Goal: Task Accomplishment & Management: Complete application form

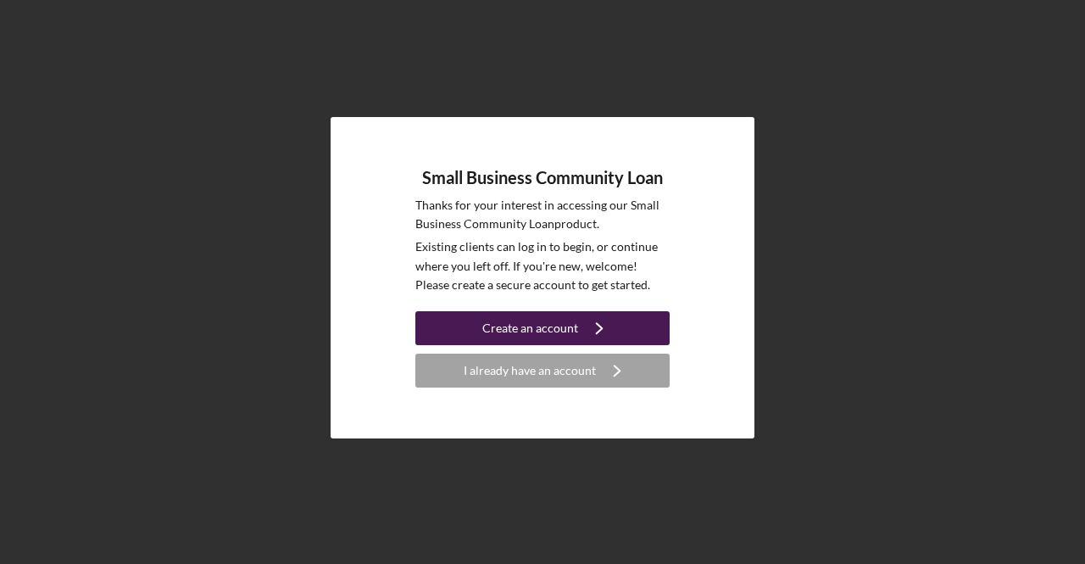
click at [558, 328] on div "Create an account" at bounding box center [530, 328] width 96 height 34
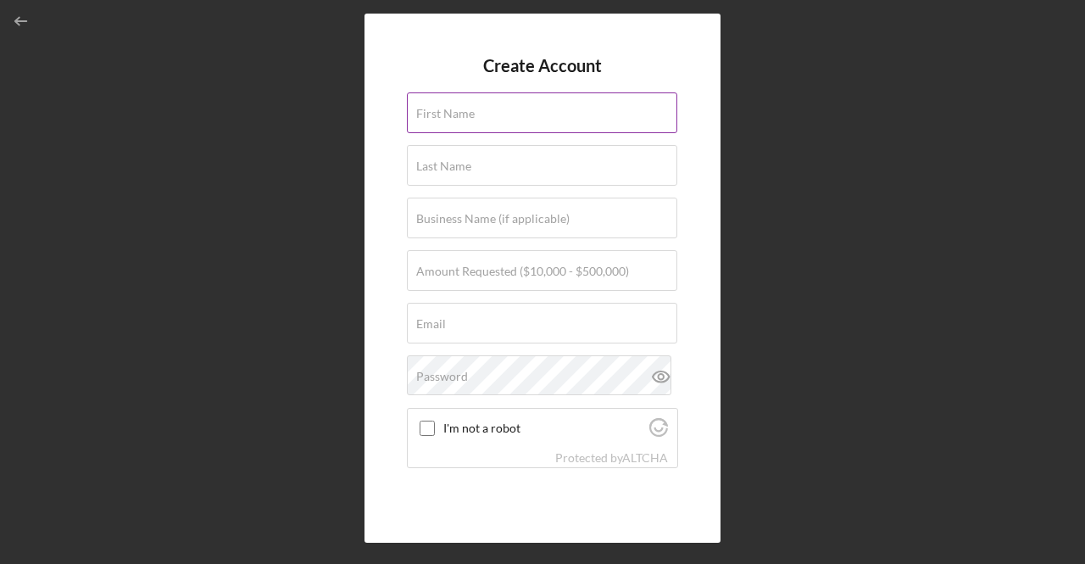
click at [491, 115] on input "First Name" at bounding box center [542, 112] width 270 height 41
type input "Xuan"
type input "[PERSON_NAME]"
type input "Express Employment Professionals"
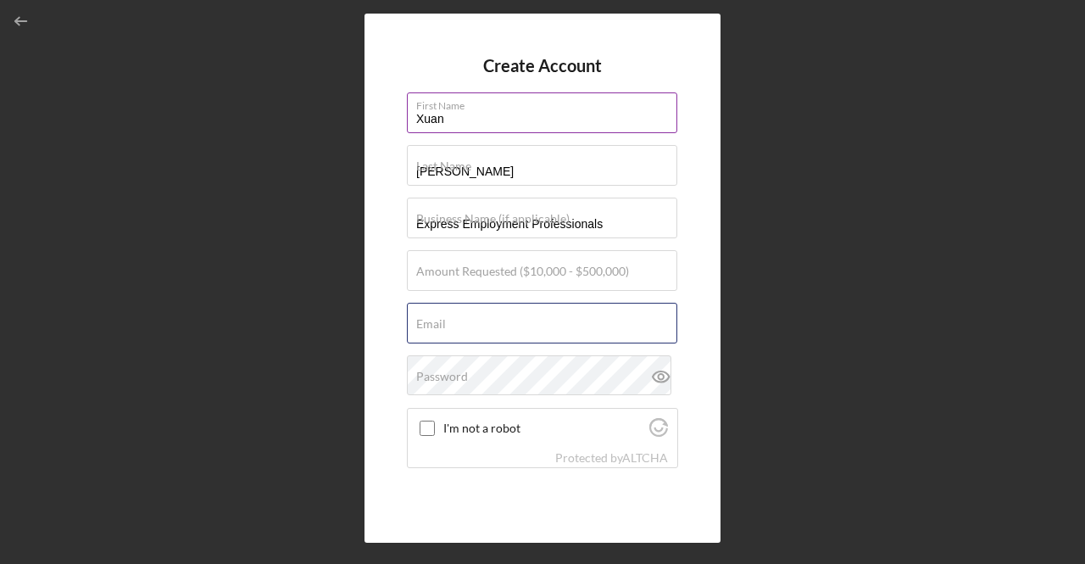
type input "[PERSON_NAME][EMAIL_ADDRESS][DOMAIN_NAME]"
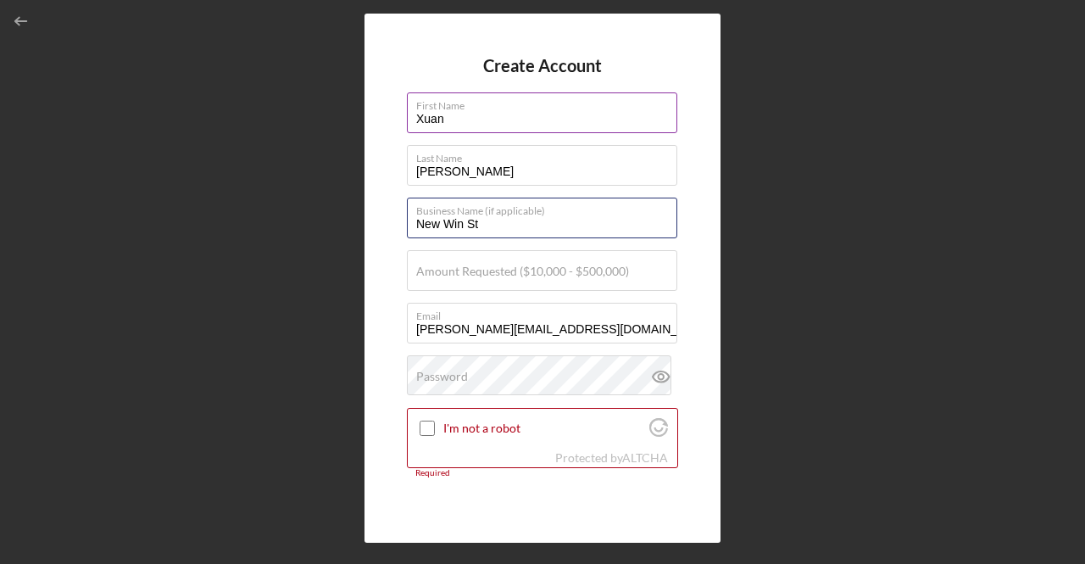
type input "New Win Staffing, LLC"
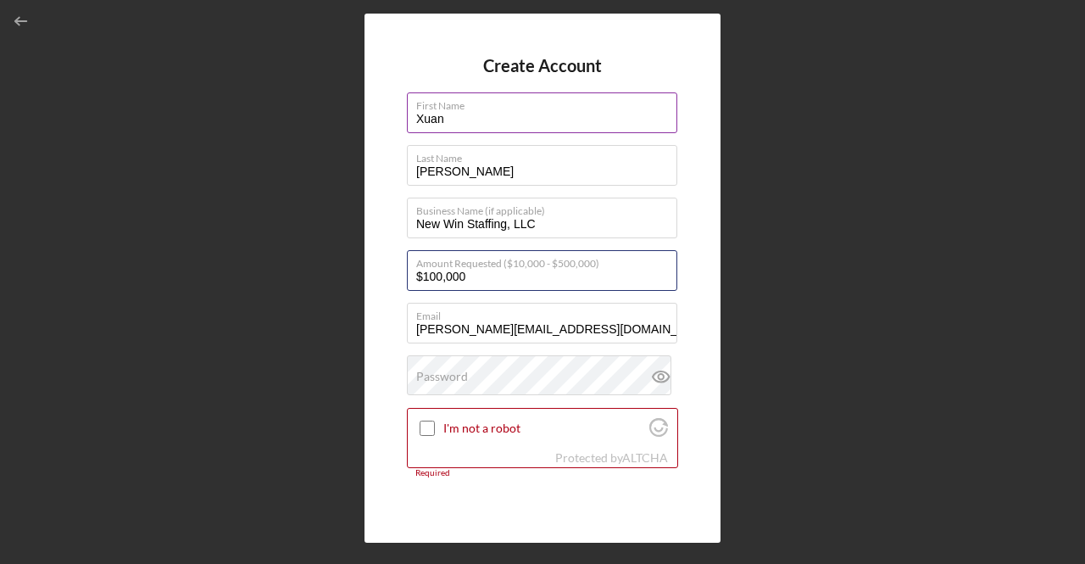
type input "$100,000"
click at [419, 420] on input "I'm not a robot" at bounding box center [426, 427] width 15 height 15
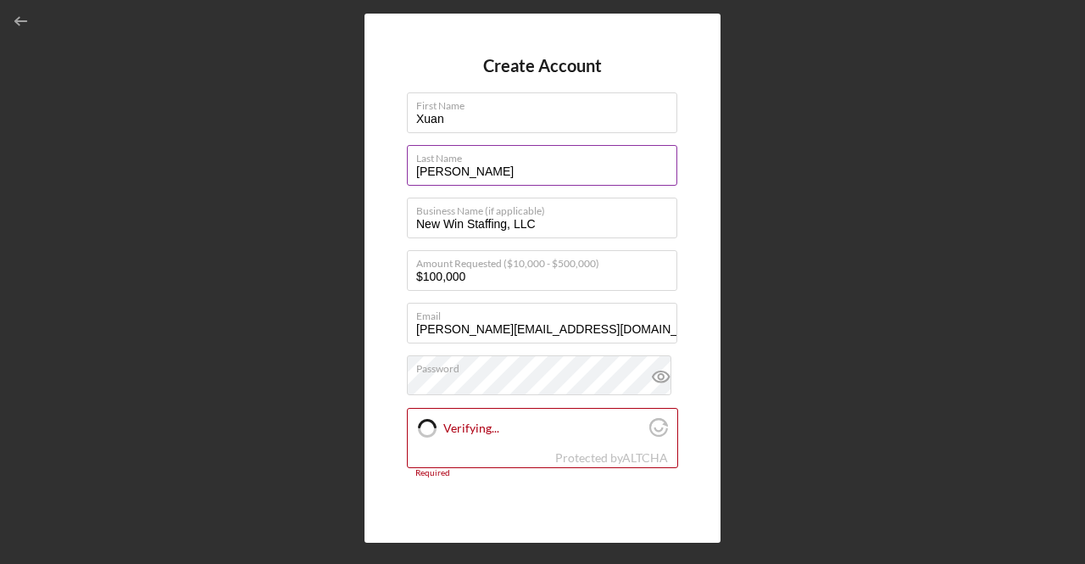
checkbox input "true"
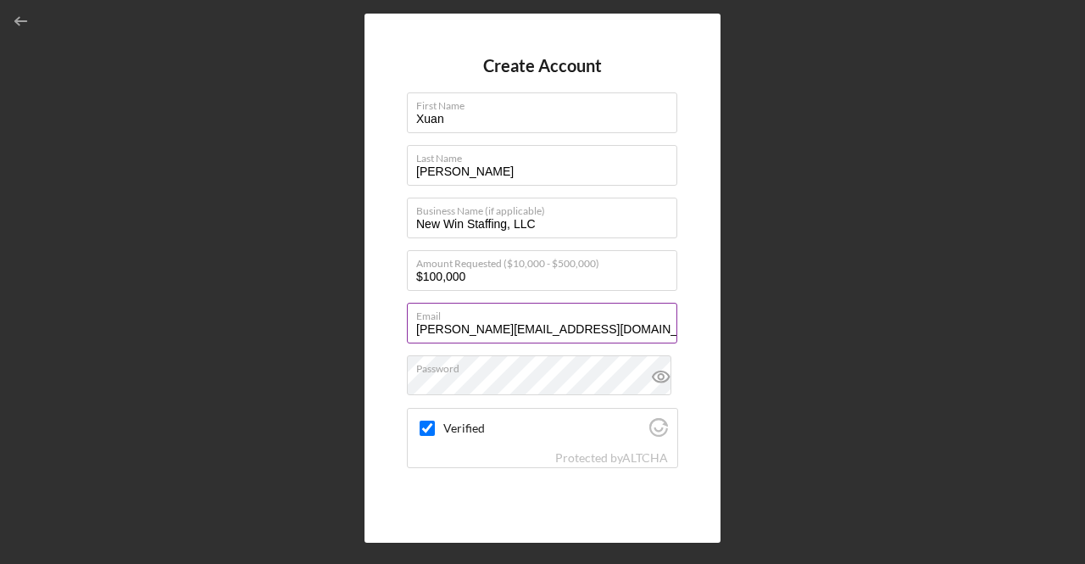
scroll to position [83, 0]
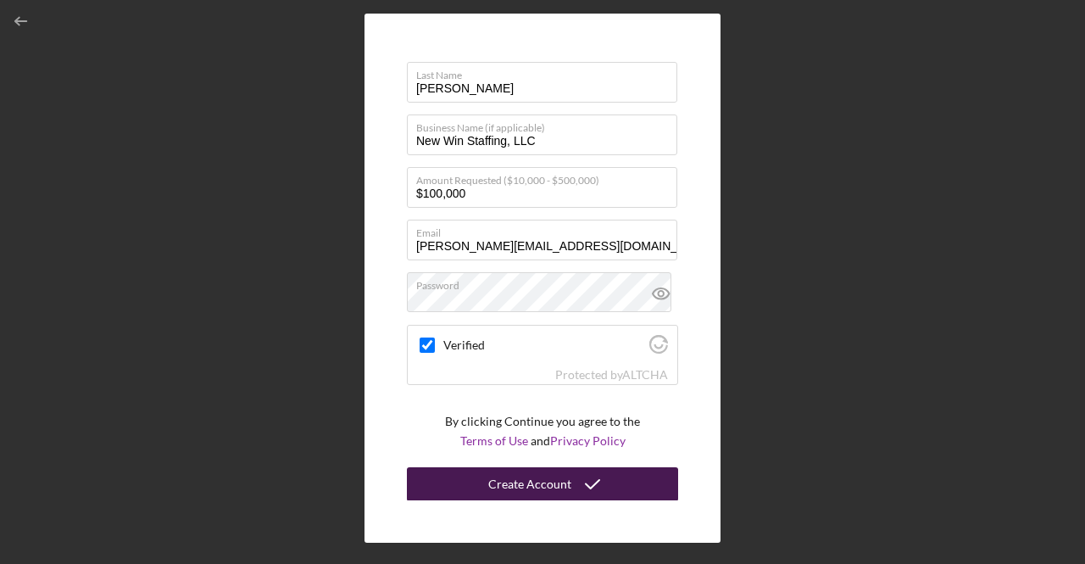
click at [518, 481] on div "Create Account" at bounding box center [529, 484] width 83 height 34
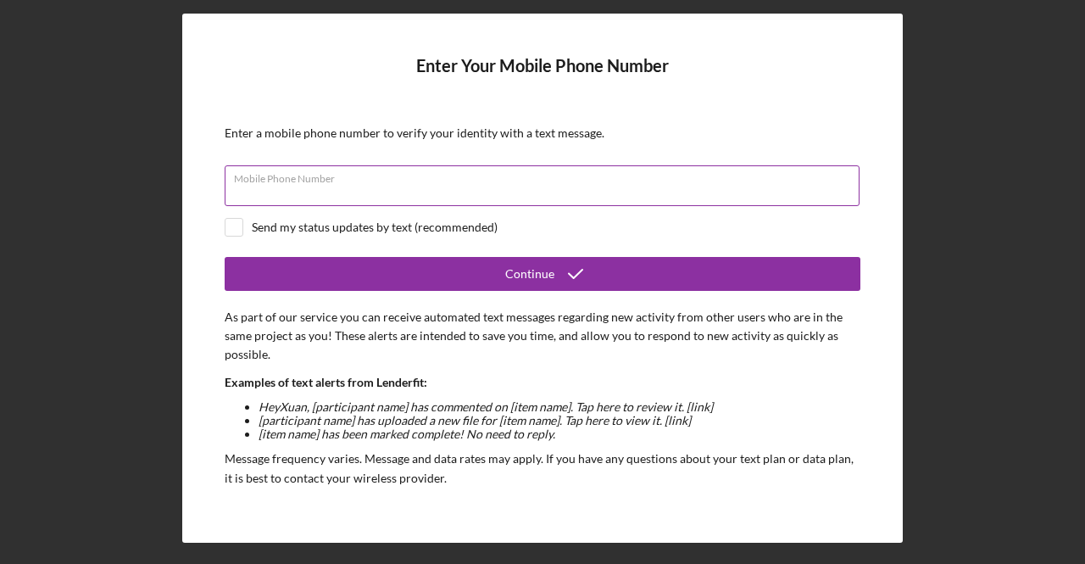
click at [390, 175] on div "Mobile Phone Number" at bounding box center [543, 186] width 636 height 42
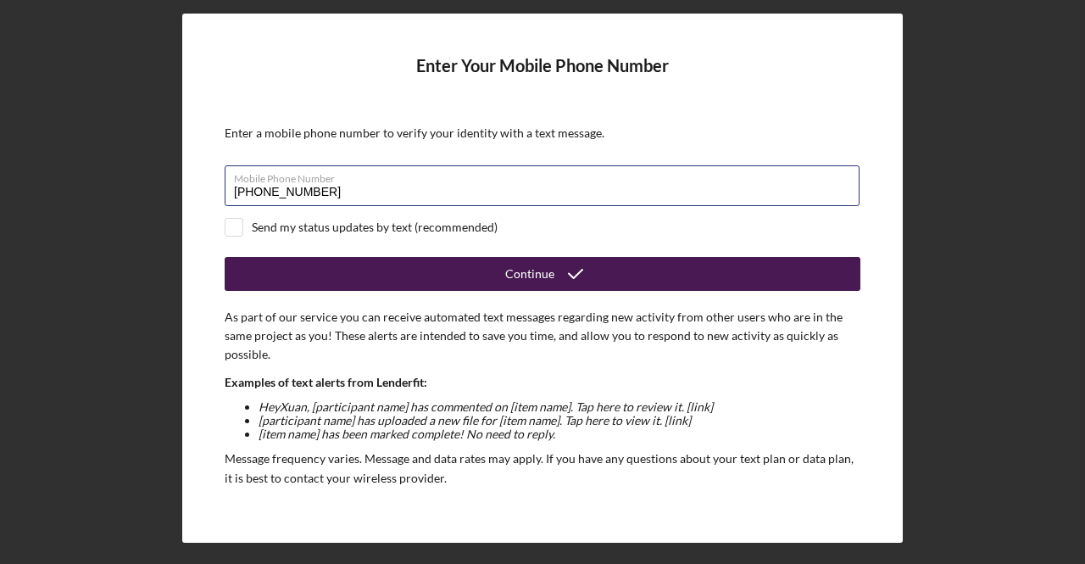
type input "[PHONE_NUMBER]"
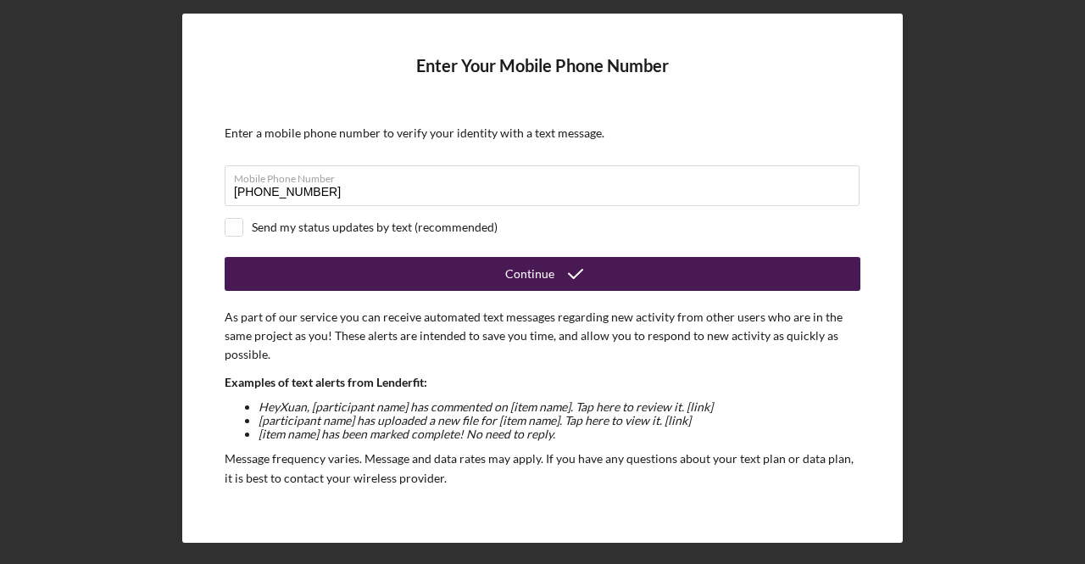
click at [324, 282] on button "Continue" at bounding box center [543, 274] width 636 height 34
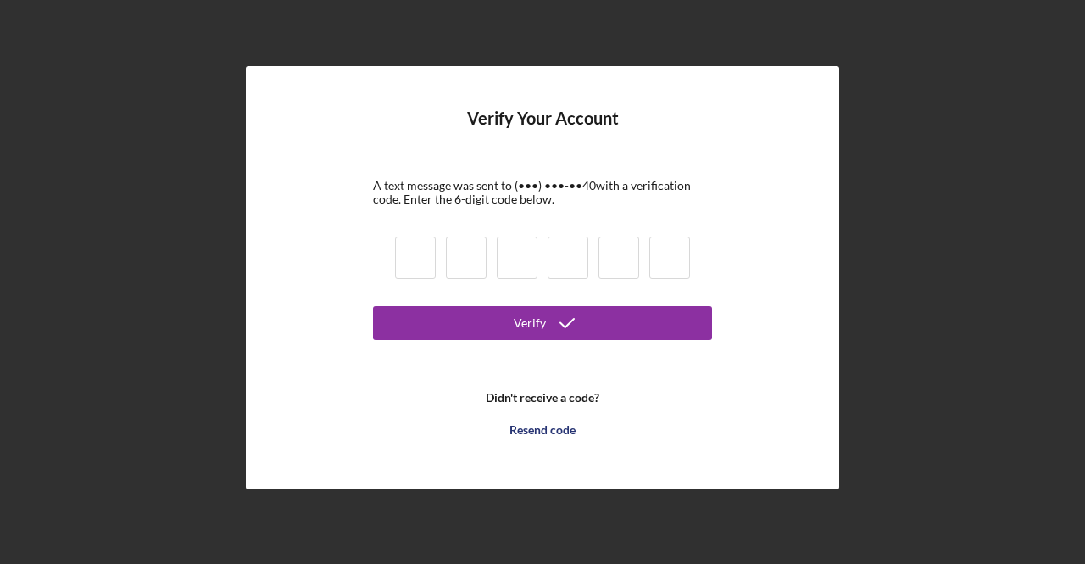
click at [418, 258] on input at bounding box center [415, 257] width 41 height 42
click at [408, 264] on input at bounding box center [415, 257] width 41 height 42
type input "1"
type input "5"
type input "0"
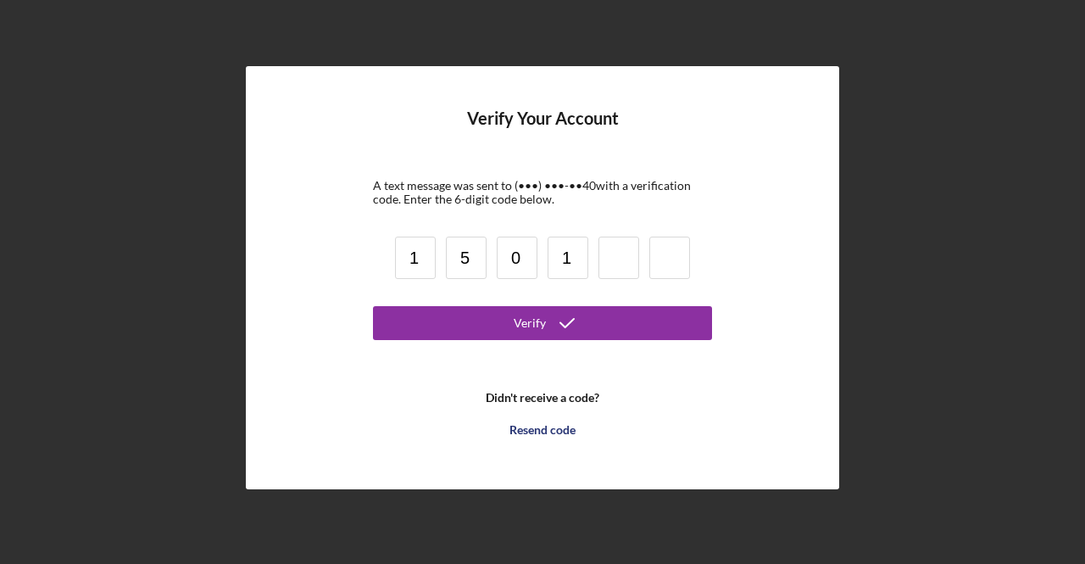
type input "1"
click at [614, 256] on input at bounding box center [618, 257] width 41 height 42
type input "0"
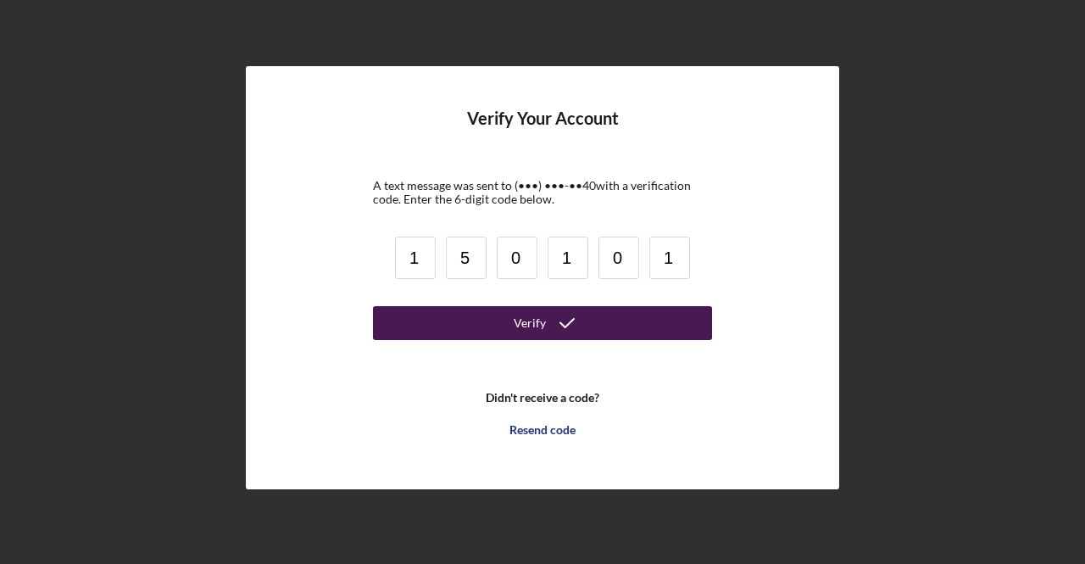
click at [608, 319] on button "Verify" at bounding box center [542, 323] width 339 height 34
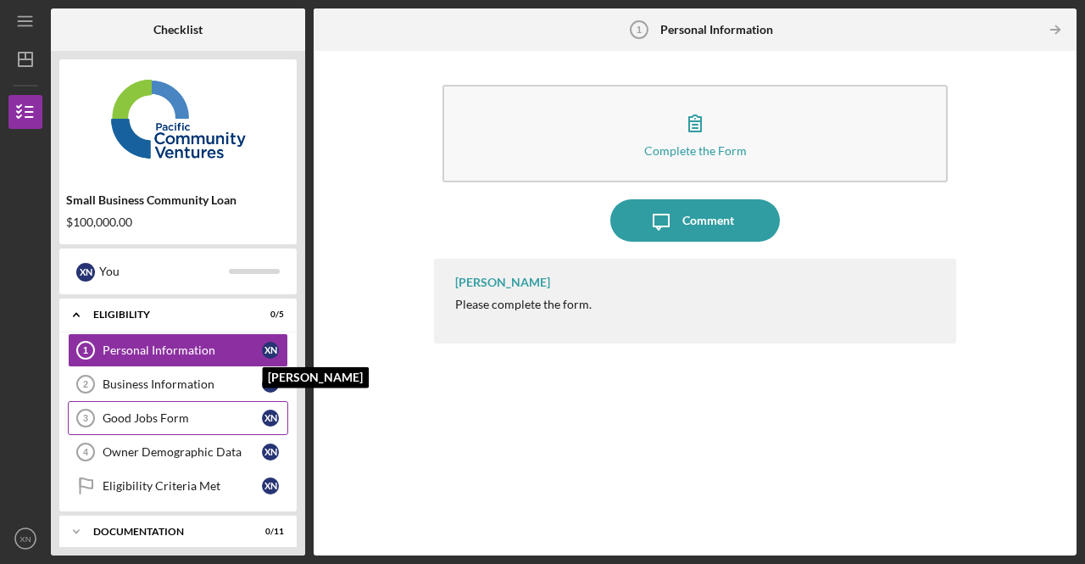
scroll to position [84, 0]
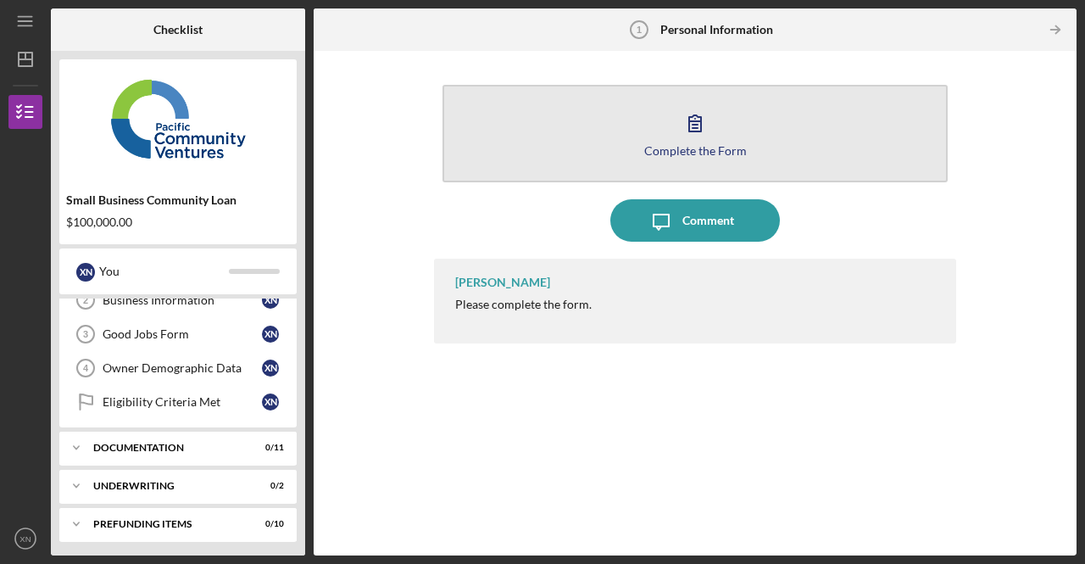
click at [683, 132] on icon "button" at bounding box center [695, 123] width 42 height 42
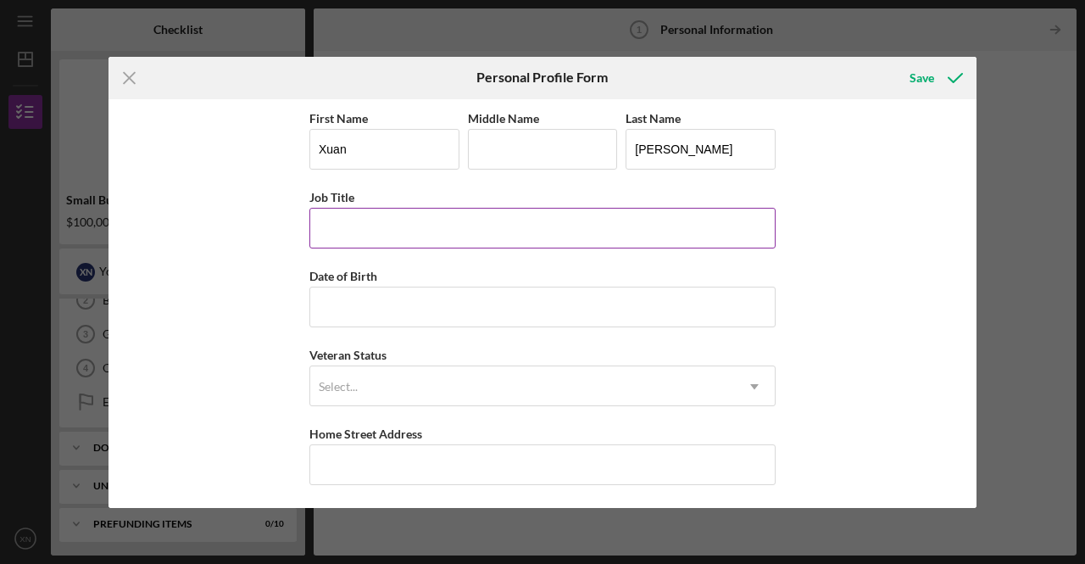
click at [381, 219] on input "Job Title" at bounding box center [542, 228] width 466 height 41
type input "Owner"
type input "[DATE]"
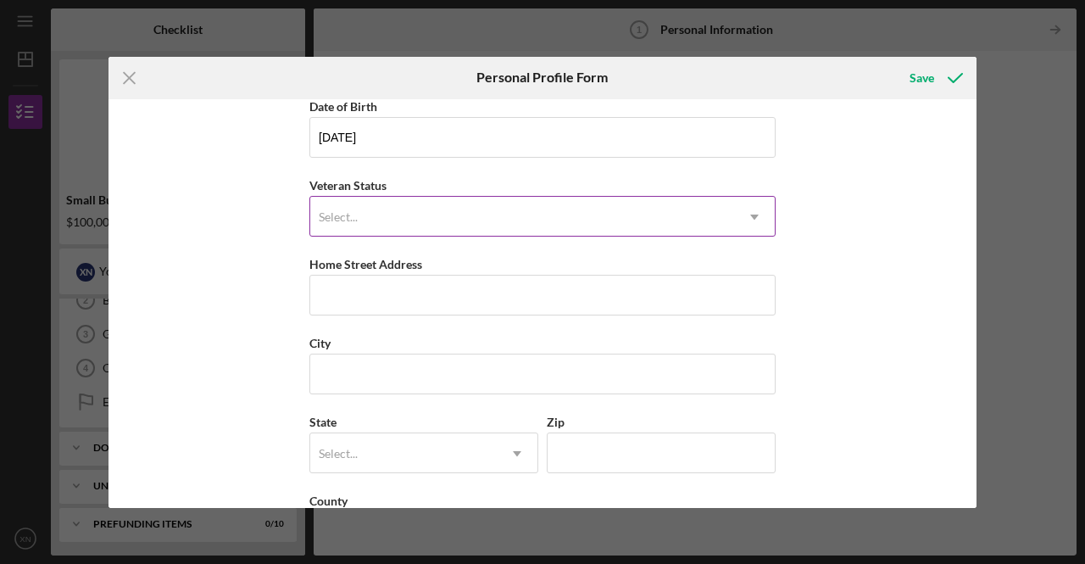
click at [386, 200] on div "Select..." at bounding box center [522, 216] width 424 height 39
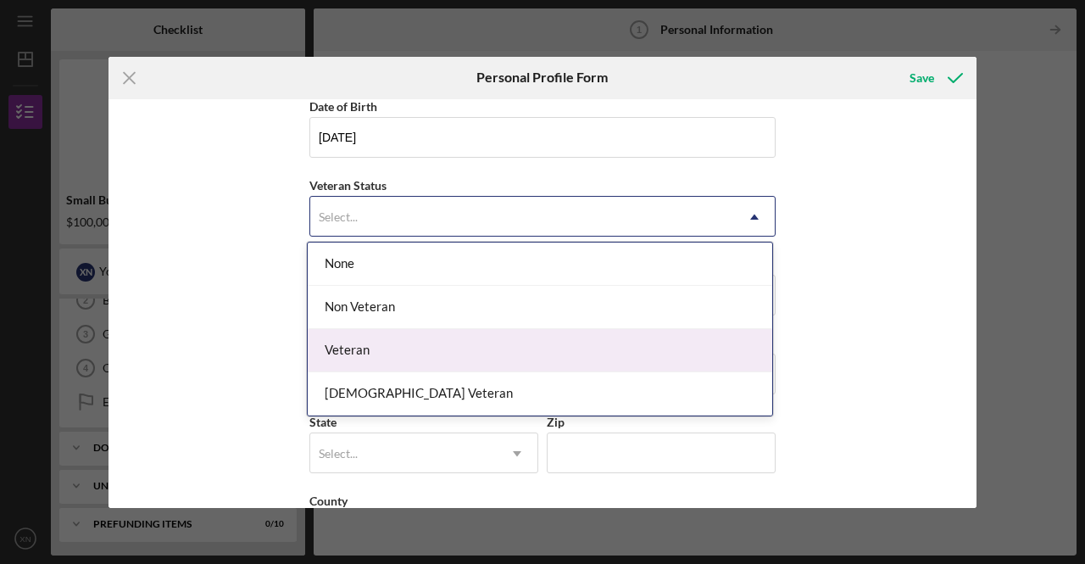
click at [366, 351] on div "Veteran" at bounding box center [540, 350] width 464 height 43
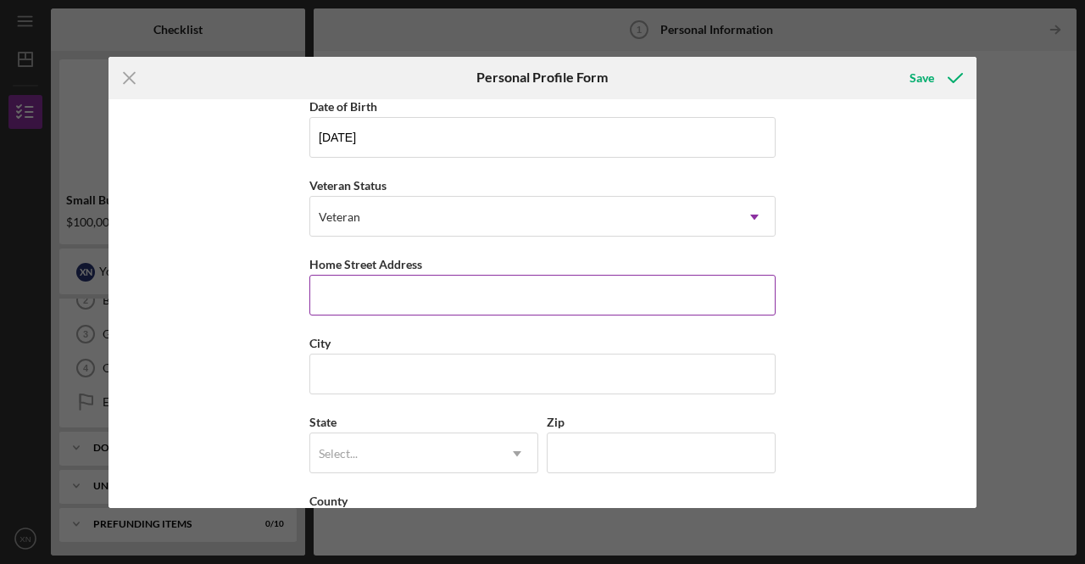
click at [383, 284] on input "Home Street Address" at bounding box center [542, 295] width 466 height 41
type input "[STREET_ADDRESS]"
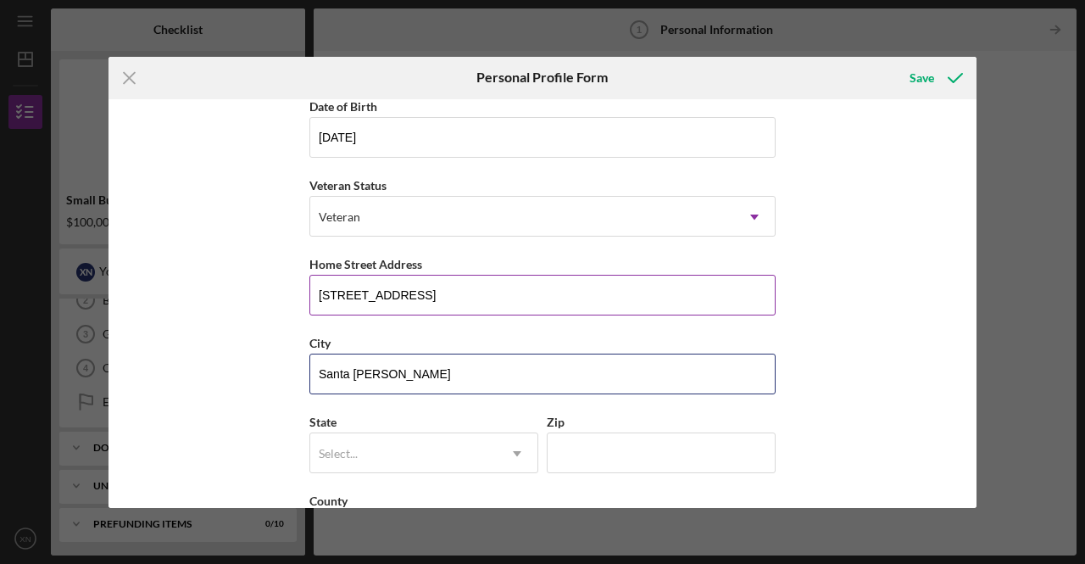
type input "Santa [PERSON_NAME]"
type input "c"
type input "Santa [PERSON_NAME]"
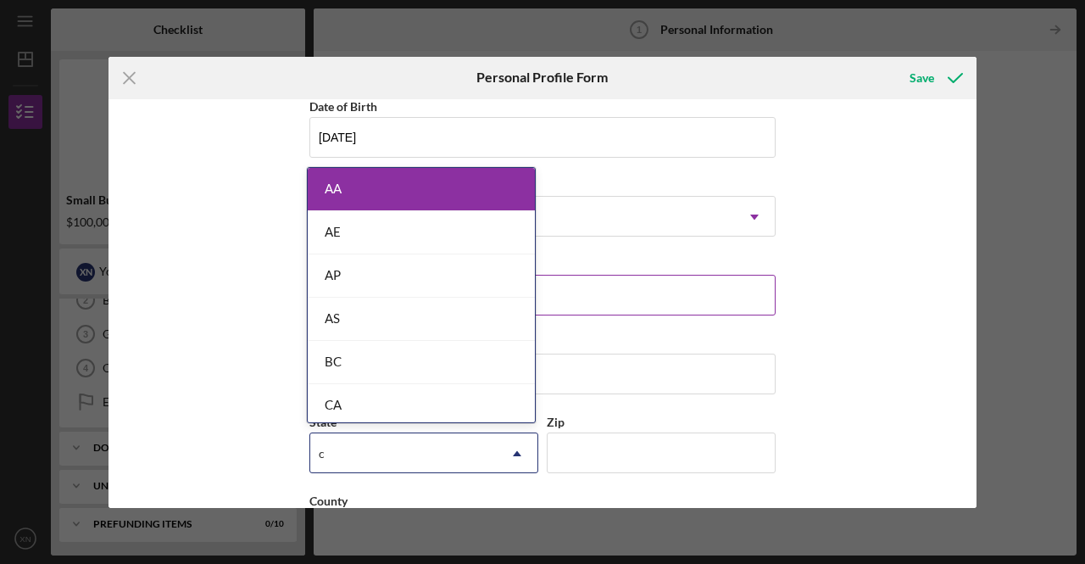
type input "ca"
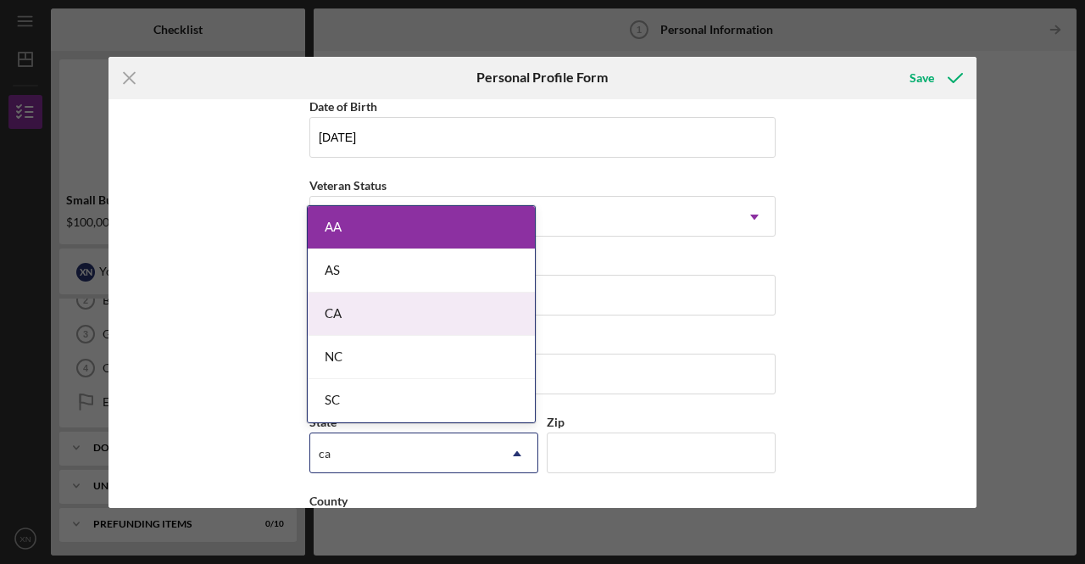
click at [319, 314] on div "CA" at bounding box center [421, 313] width 227 height 43
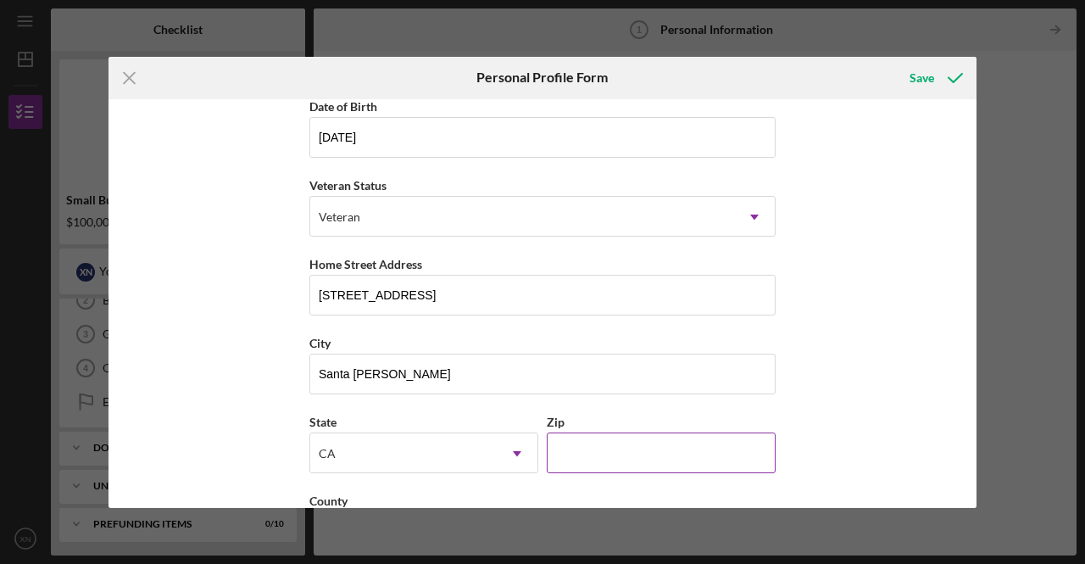
click at [608, 453] on input "Zip" at bounding box center [661, 452] width 229 height 41
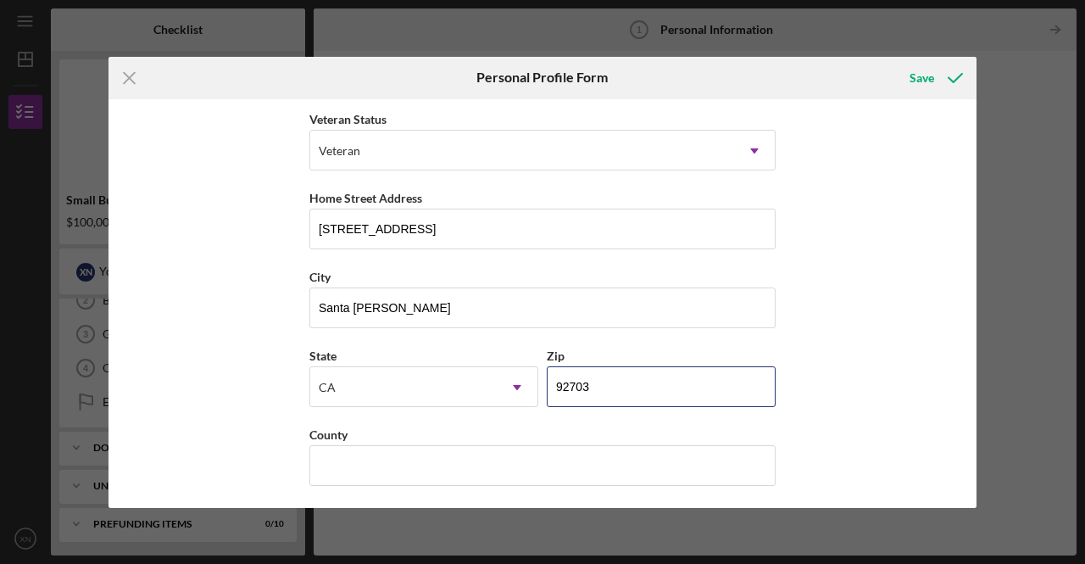
type input "92703"
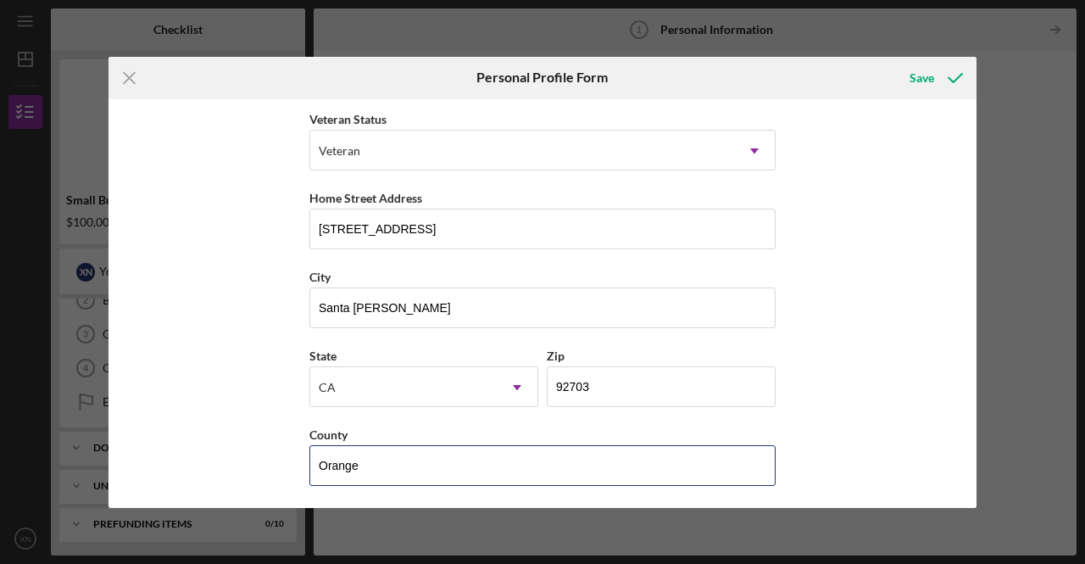
type input "Orange"
click at [873, 226] on div "First Name [PERSON_NAME] Middle Name Last Name [PERSON_NAME] Job Title Owner Da…" at bounding box center [542, 303] width 868 height 408
click at [922, 83] on div "Save" at bounding box center [921, 78] width 25 height 34
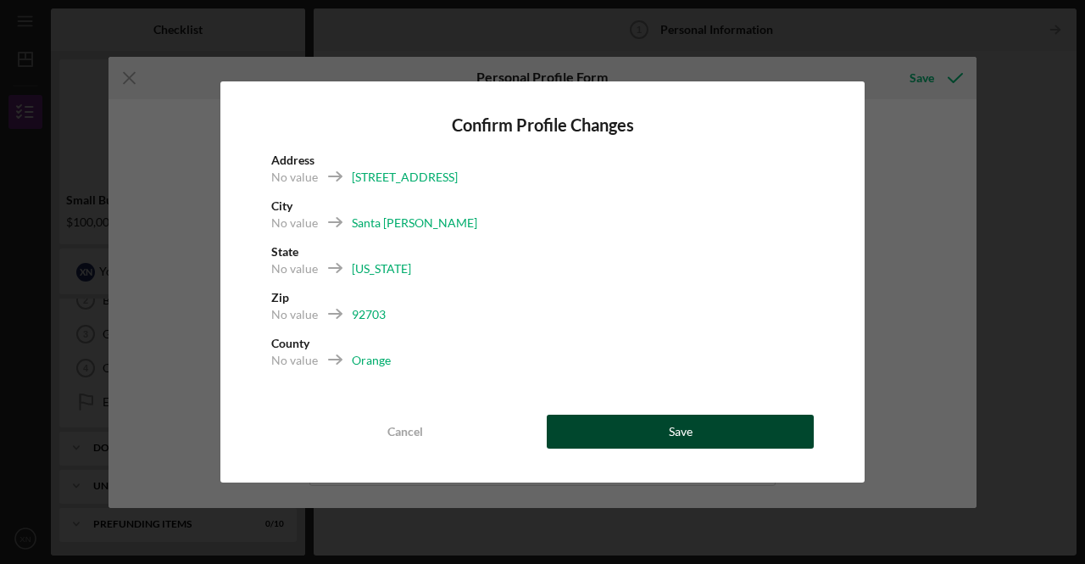
click at [641, 432] on button "Save" at bounding box center [680, 431] width 267 height 34
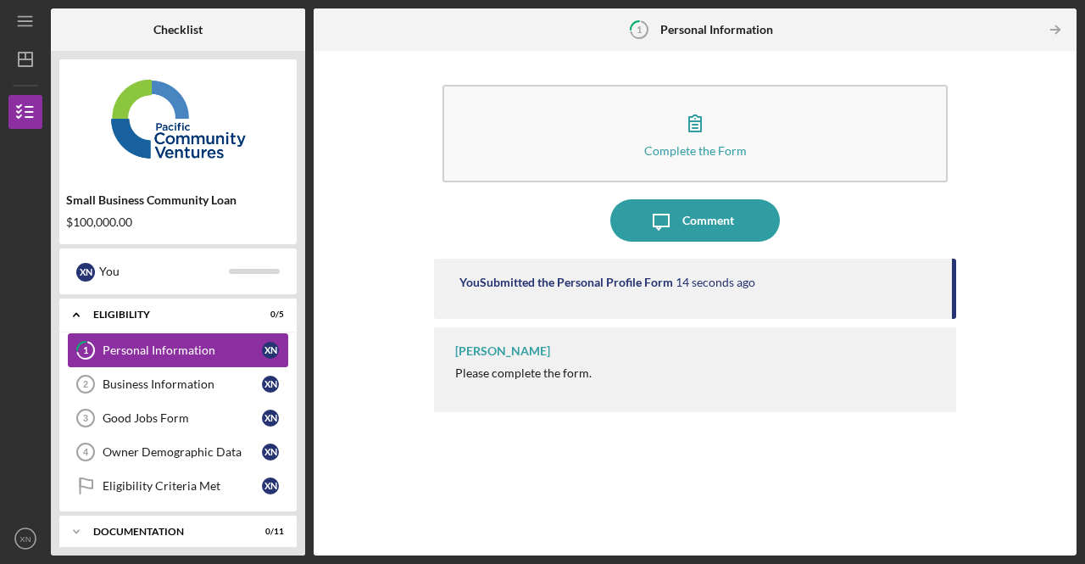
click at [158, 352] on div "Personal Information" at bounding box center [182, 350] width 159 height 14
click at [1050, 25] on icon "Icon/Table Pagination Arrow" at bounding box center [1055, 30] width 38 height 38
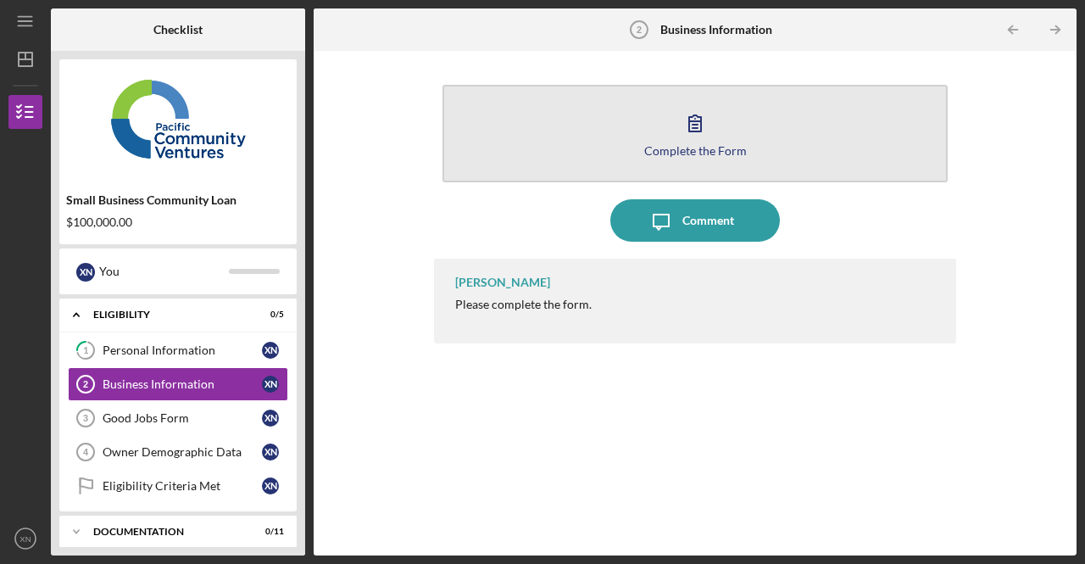
click at [701, 128] on icon "button" at bounding box center [695, 123] width 12 height 16
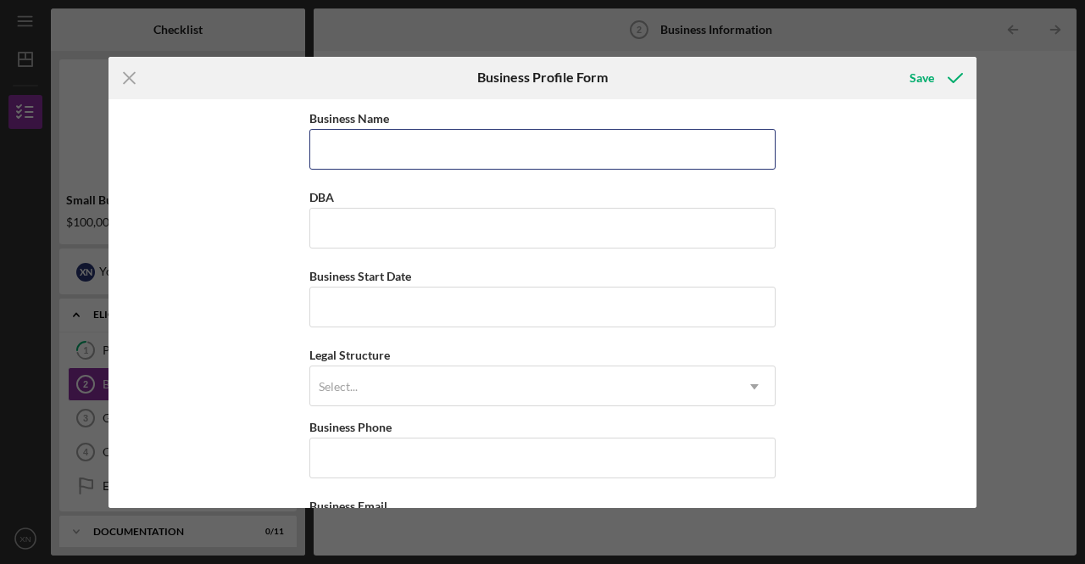
drag, startPoint x: 587, startPoint y: 152, endPoint x: 625, endPoint y: 169, distance: 41.7
click at [608, 161] on input "Business Name" at bounding box center [542, 149] width 466 height 41
type input "New Win Staffing, LLC"
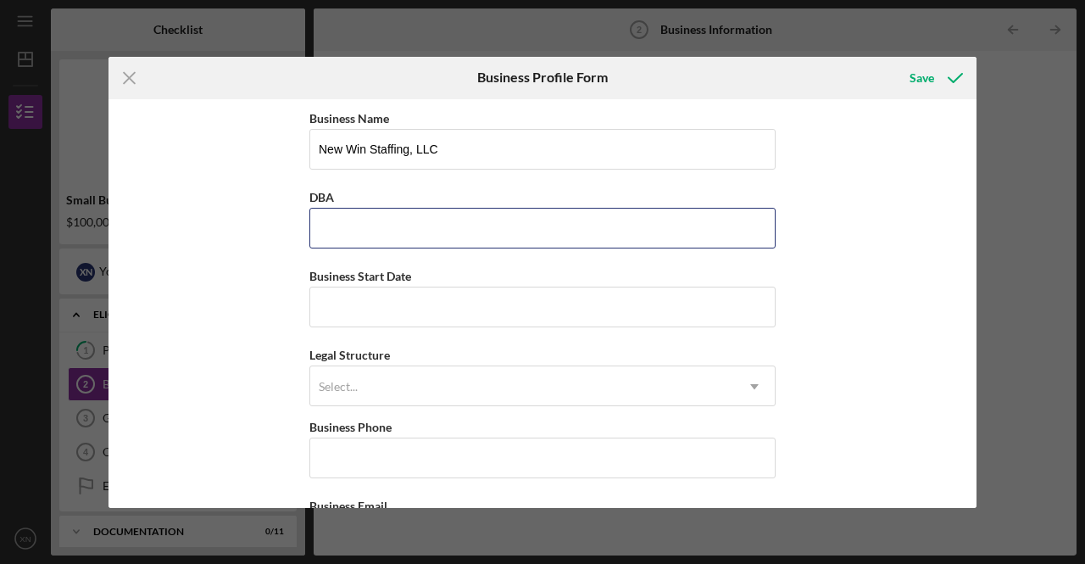
type input "New Win Staffing, LLC"
type input "[STREET_ADDRESS]"
type input "[GEOGRAPHIC_DATA]"
type input "CA"
type input "92841"
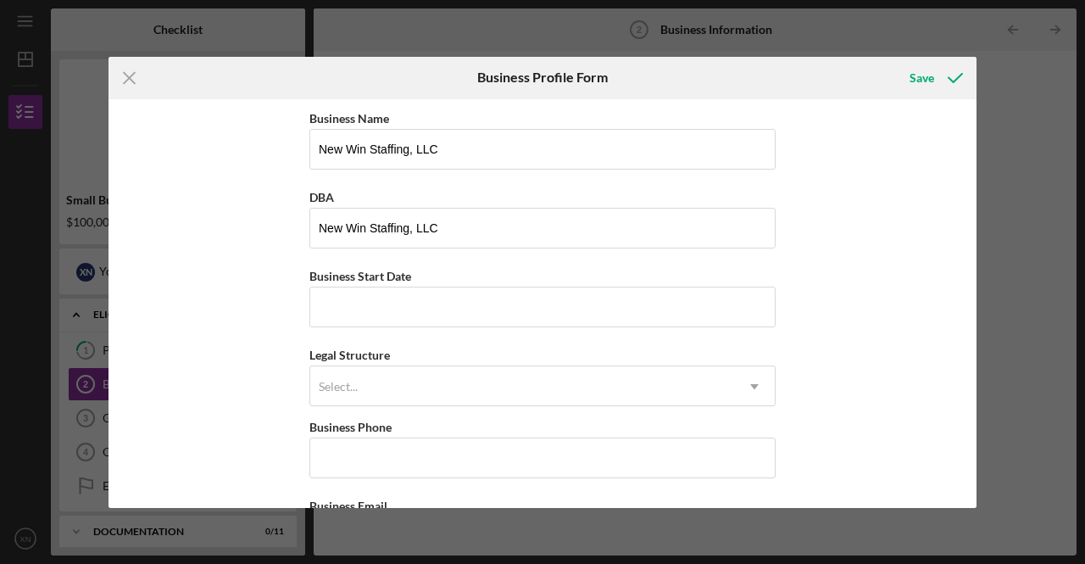
type input "CA"
type input "Express Employment Professionals"
type input "[DATE]"
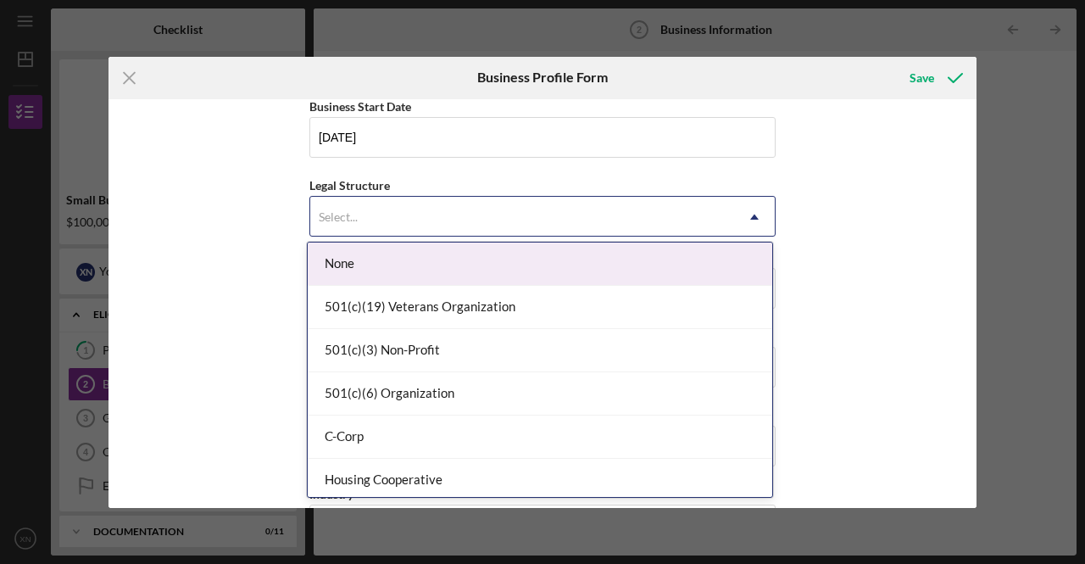
click at [532, 223] on div "Select..." at bounding box center [522, 216] width 424 height 39
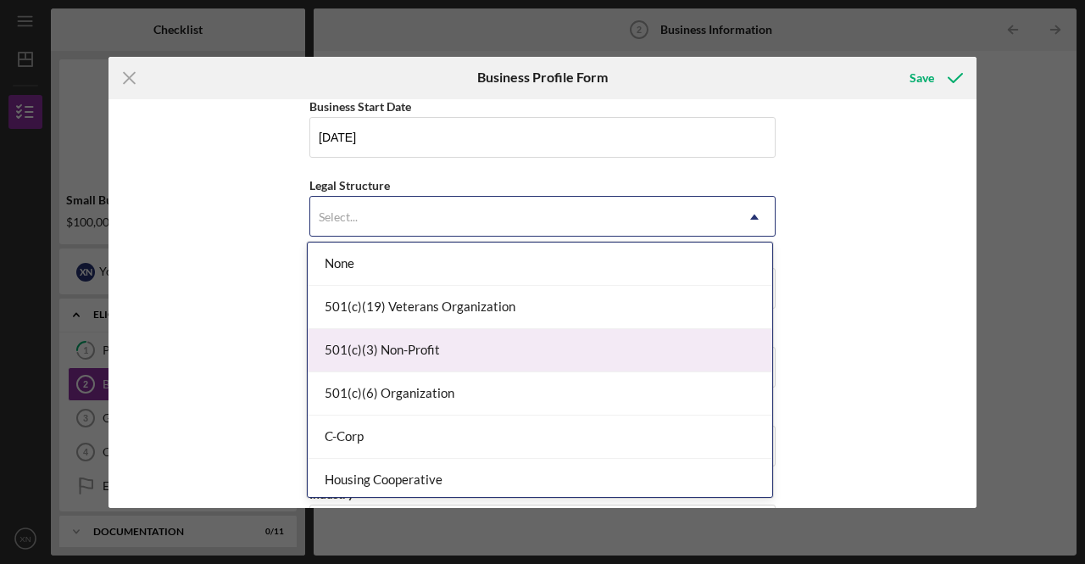
scroll to position [85, 0]
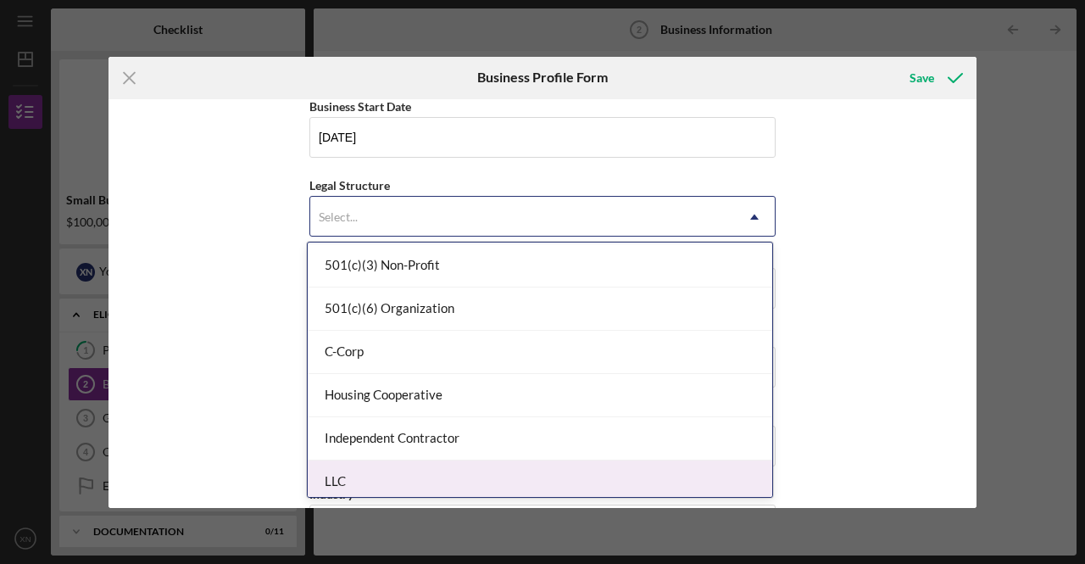
click at [381, 475] on div "LLC" at bounding box center [540, 481] width 464 height 43
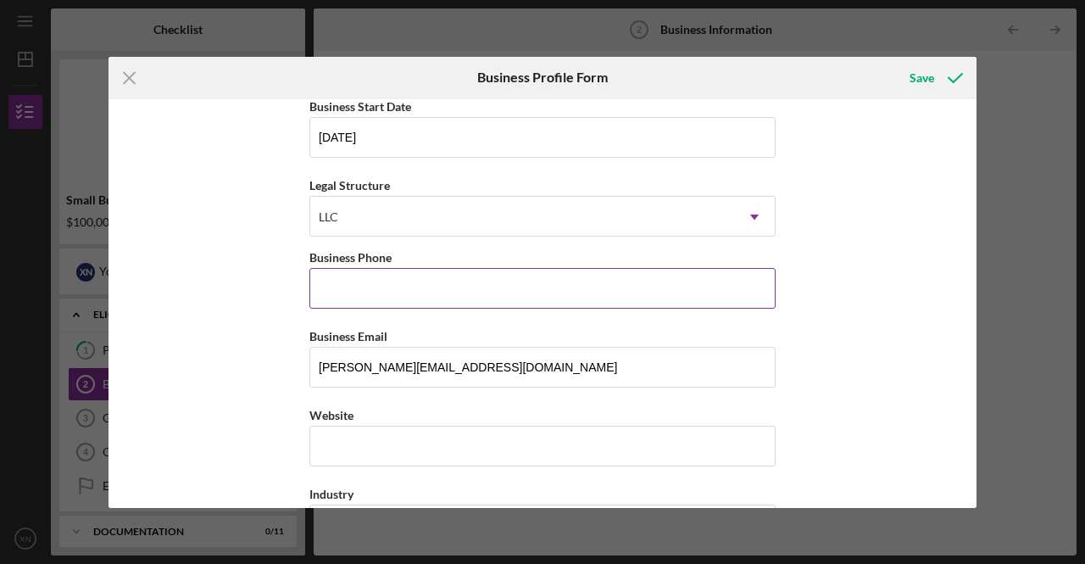
click at [405, 279] on input "Business Phone" at bounding box center [542, 288] width 466 height 41
type input "[PHONE_NUMBER]"
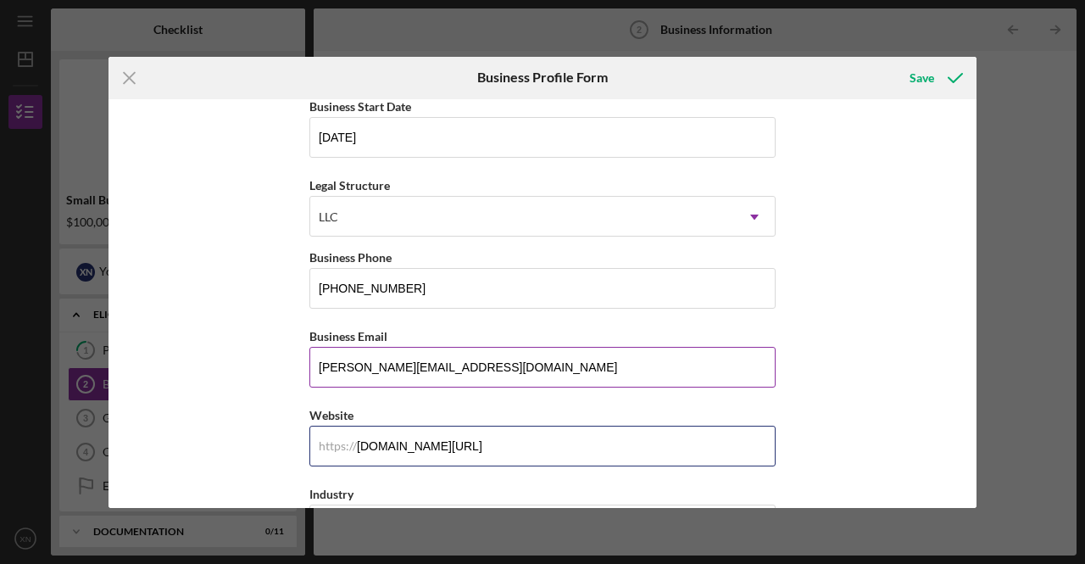
scroll to position [339, 0]
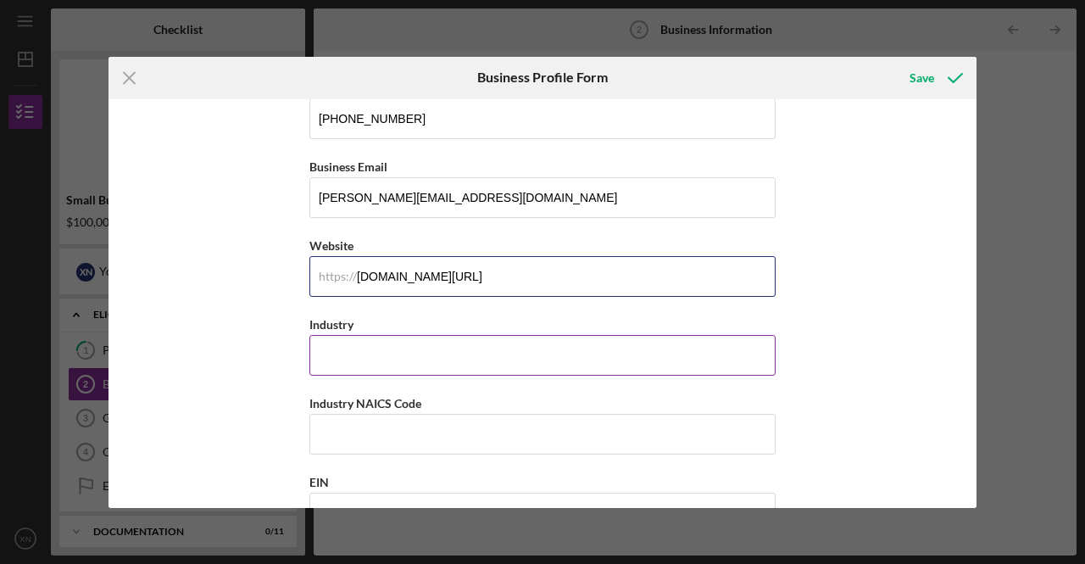
type input "[DOMAIN_NAME][URL]"
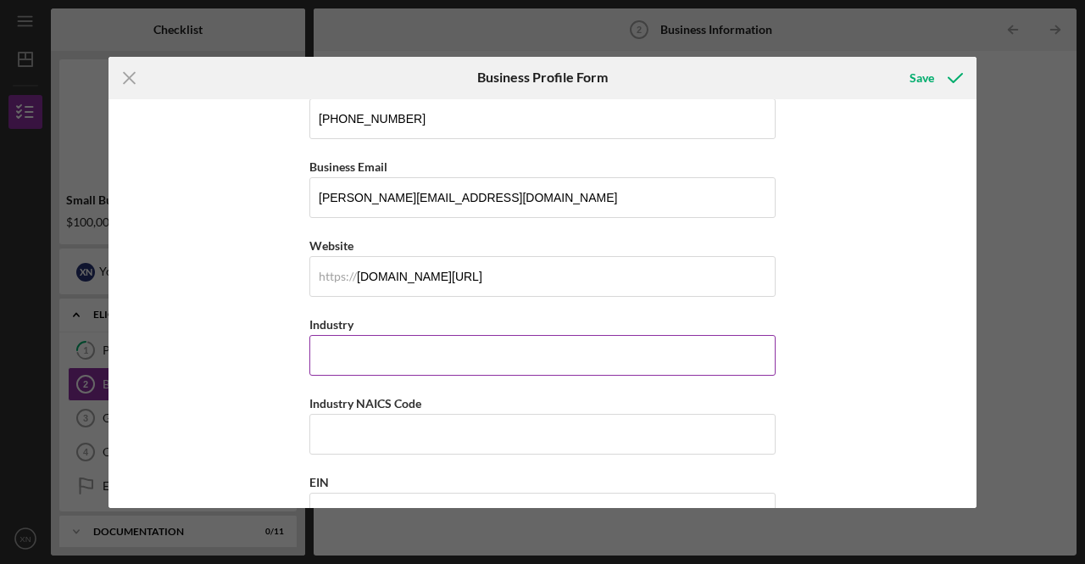
click at [376, 335] on input "Industry" at bounding box center [542, 355] width 466 height 41
type input "Employment Agency"
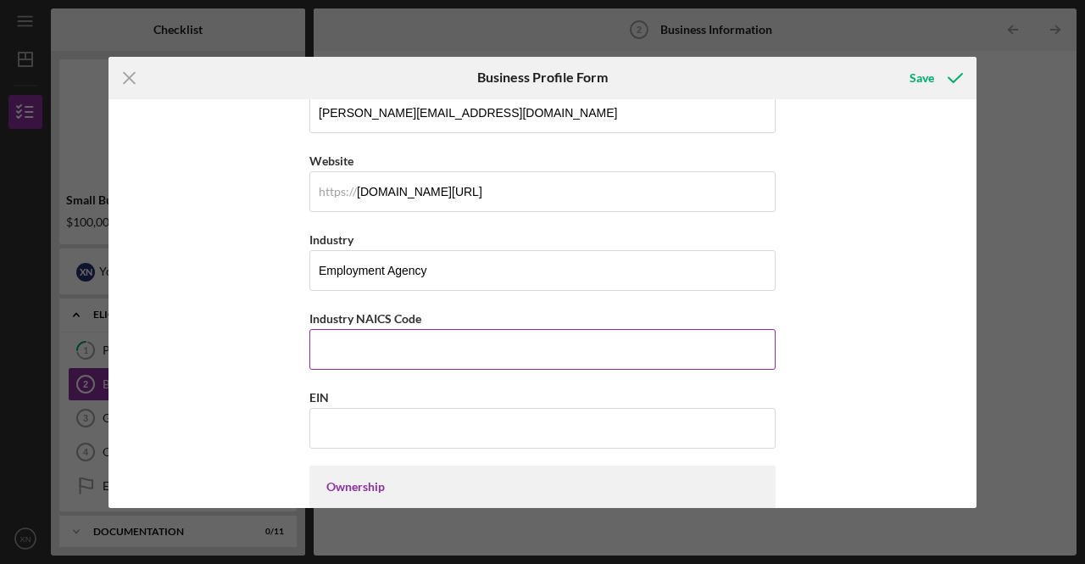
scroll to position [508, 0]
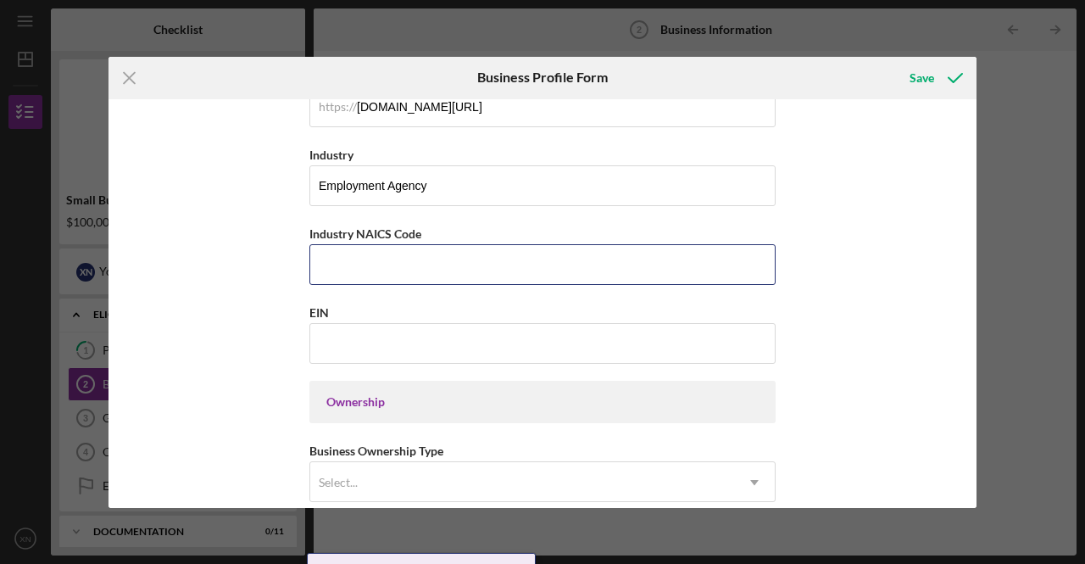
paste input "561311"
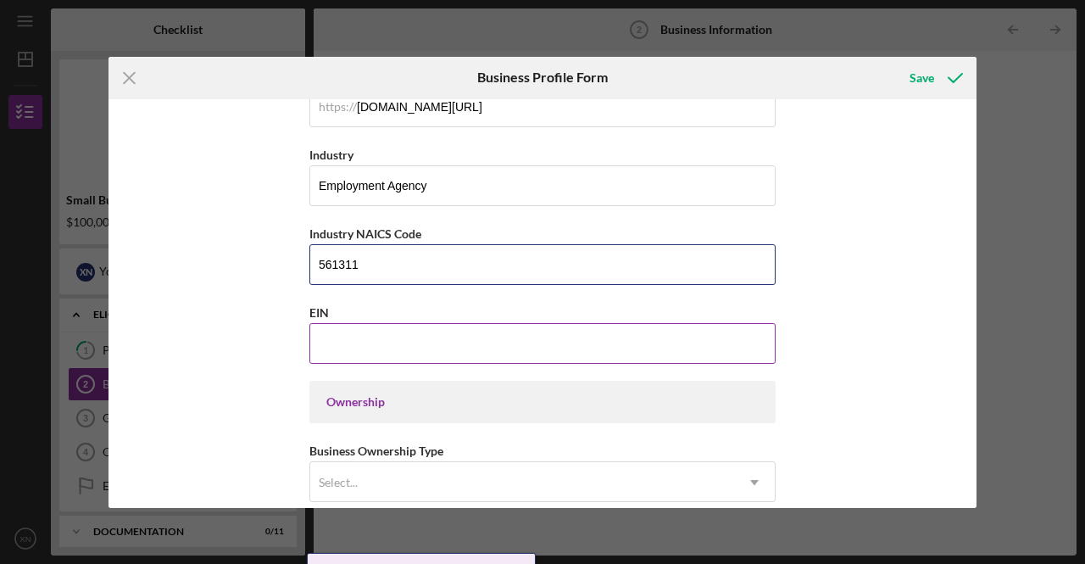
type input "561311"
click at [331, 323] on input "EIN" at bounding box center [542, 343] width 466 height 41
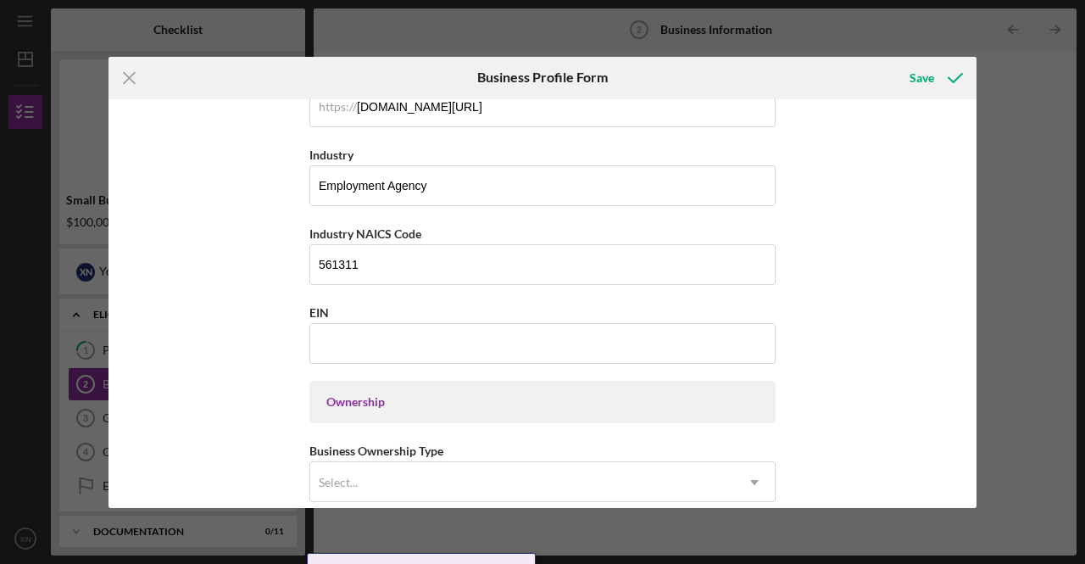
click at [838, 152] on div "Business Name New Win Staffing, LLC DBA Express Employment Professionals Busine…" at bounding box center [542, 303] width 868 height 408
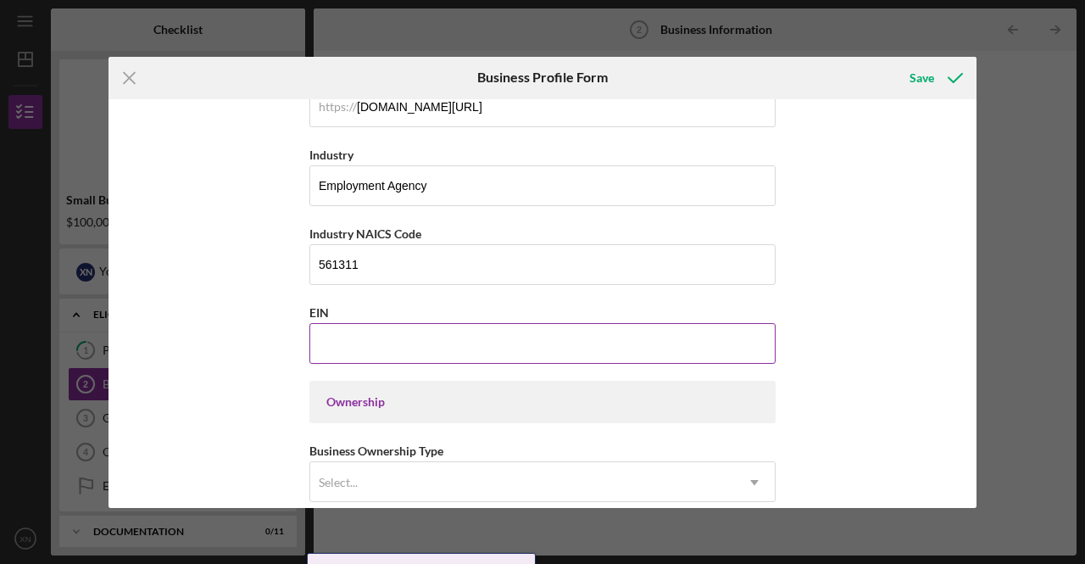
click at [436, 323] on input "EIN" at bounding box center [542, 343] width 466 height 41
paste input "[US_EMPLOYER_IDENTIFICATION_NUMBER]"
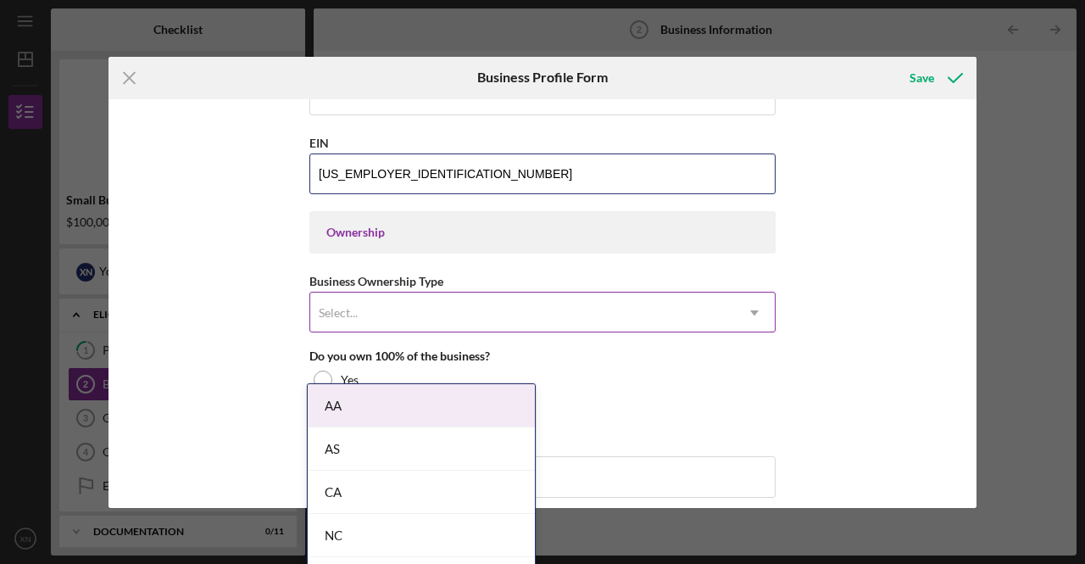
type input "[US_EMPLOYER_IDENTIFICATION_NUMBER]"
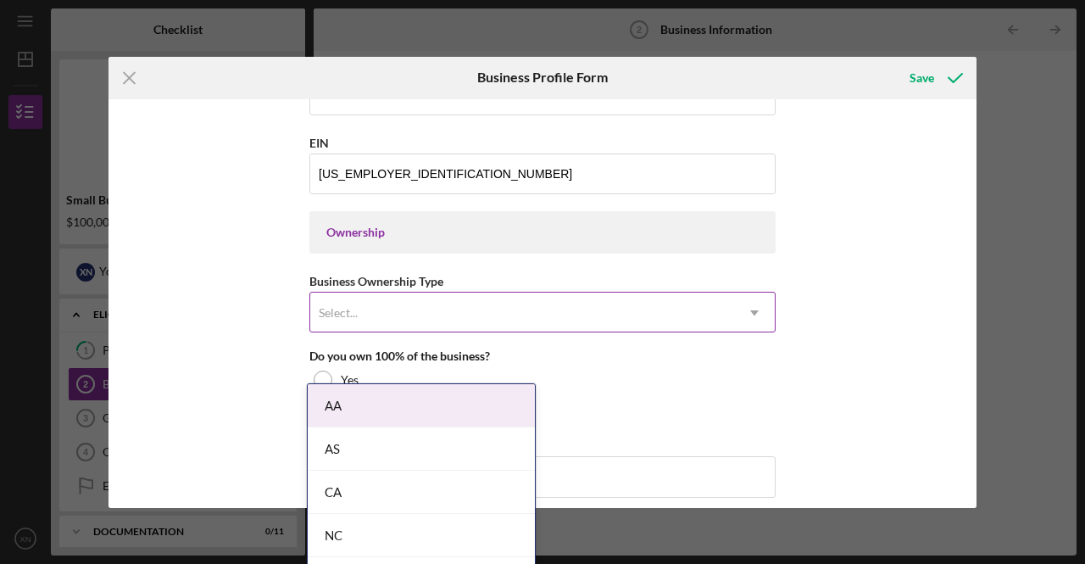
click at [407, 316] on div "Select..." at bounding box center [522, 312] width 424 height 39
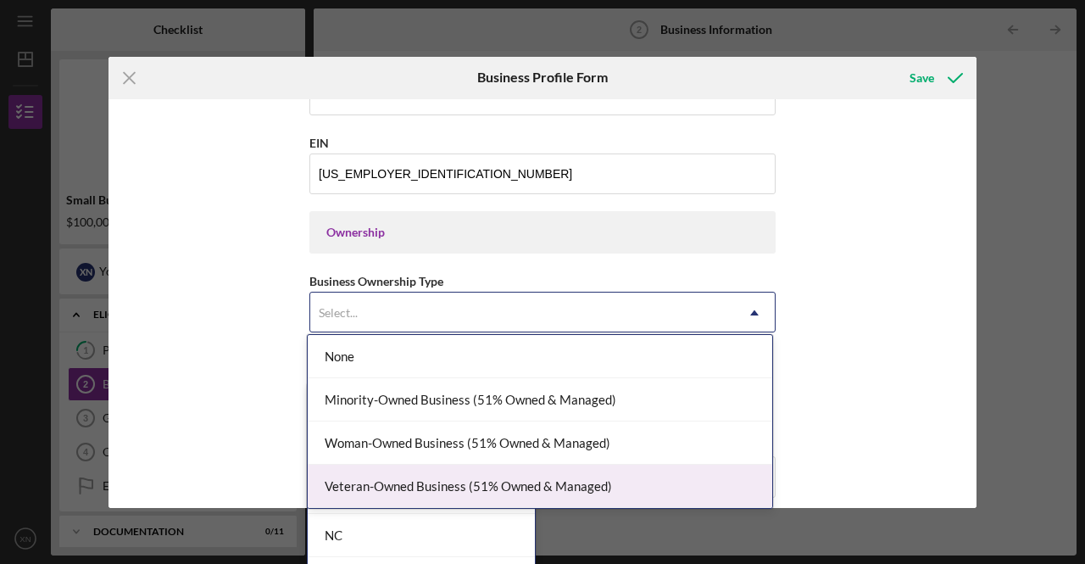
click at [439, 482] on div "Veteran-Owned Business (51% Owned & Managed)" at bounding box center [540, 485] width 464 height 43
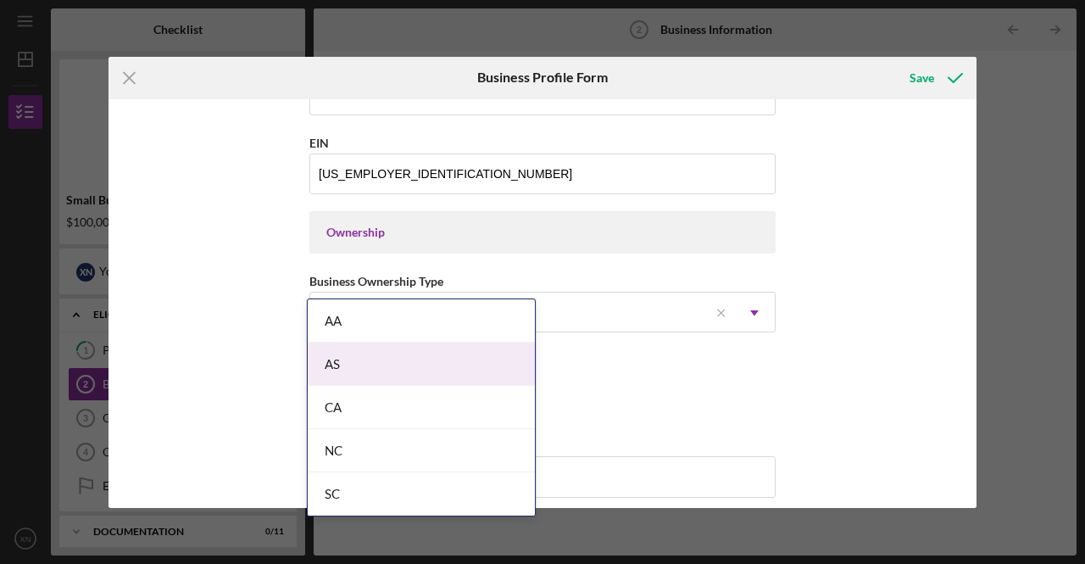
scroll to position [763, 0]
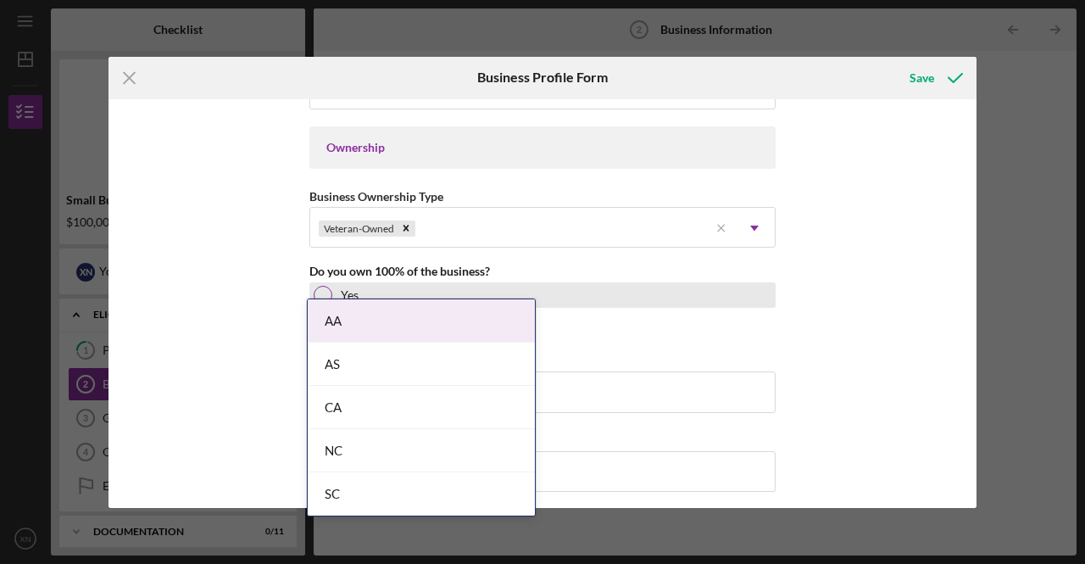
click at [328, 286] on div at bounding box center [323, 295] width 19 height 19
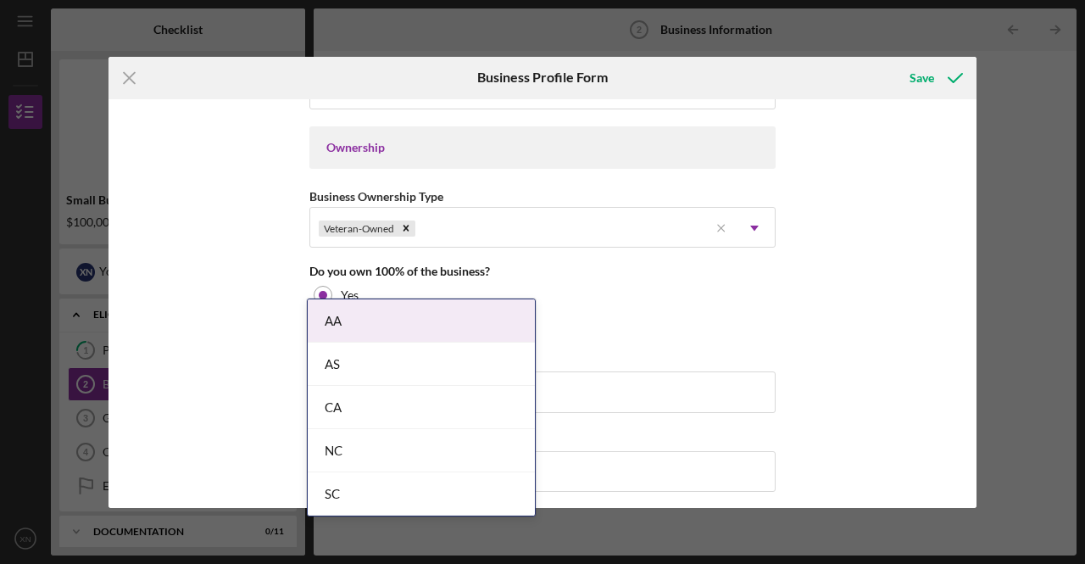
click at [856, 326] on div "Business Name New Win Staffing, LLC DBA Express Employment Professionals Busine…" at bounding box center [542, 303] width 868 height 408
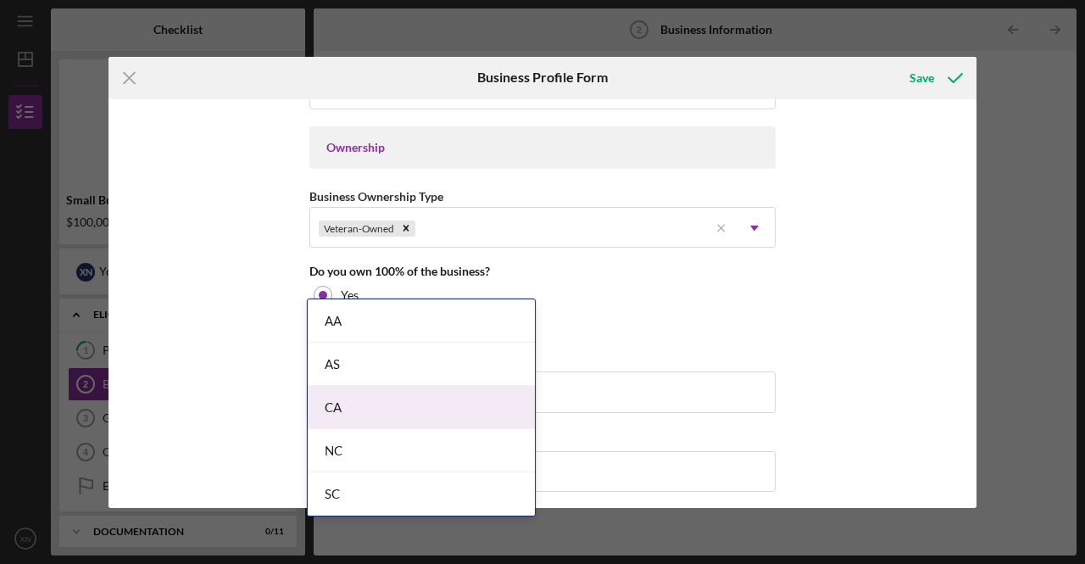
click at [226, 408] on div "Business Name New Win Staffing, LLC DBA Express Employment Professionals Busine…" at bounding box center [542, 303] width 868 height 408
click at [635, 364] on div "Business Street Address" at bounding box center [542, 360] width 466 height 21
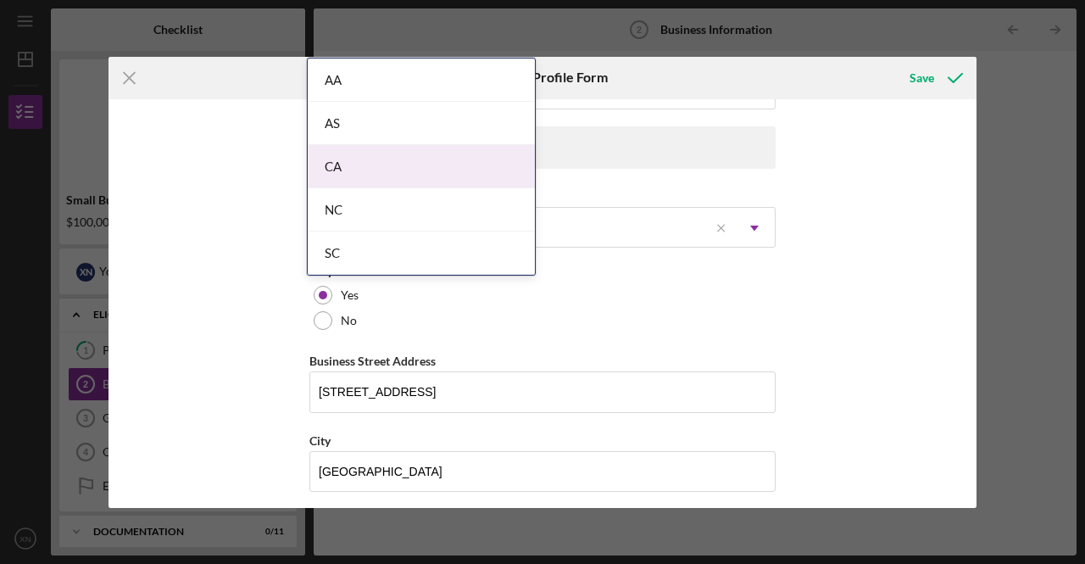
scroll to position [1003, 0]
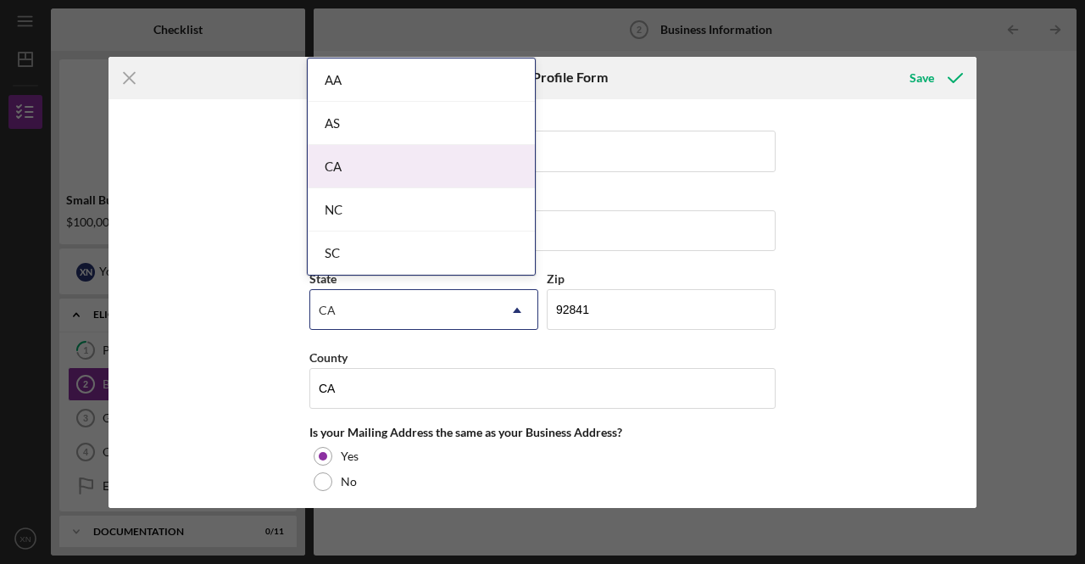
click at [384, 419] on body "Icon/Menu Business Information 2 Business Information Checklist Small Business …" at bounding box center [542, 282] width 1085 height 564
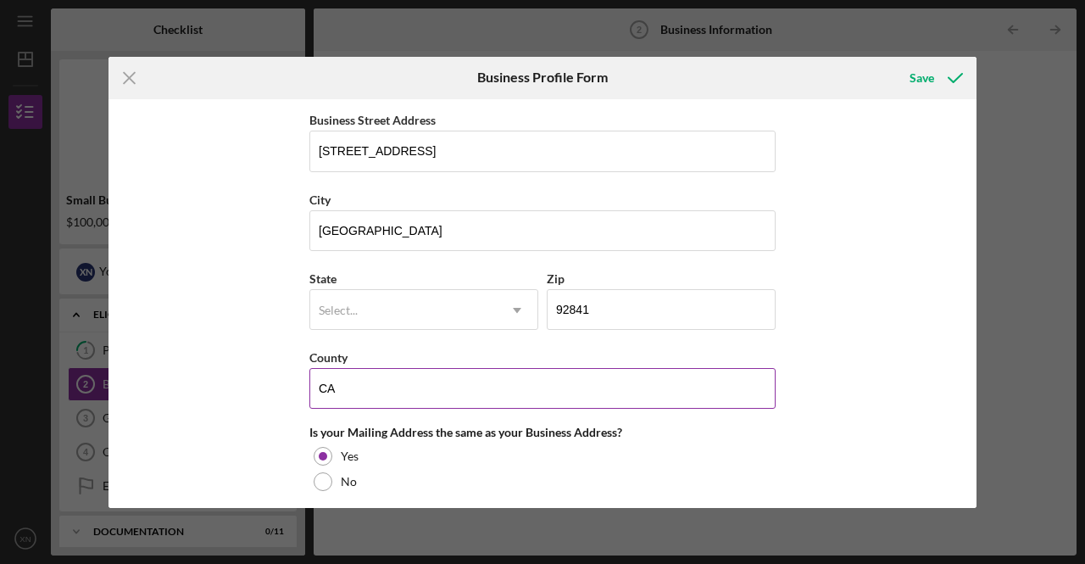
click at [607, 347] on div "County" at bounding box center [542, 357] width 466 height 21
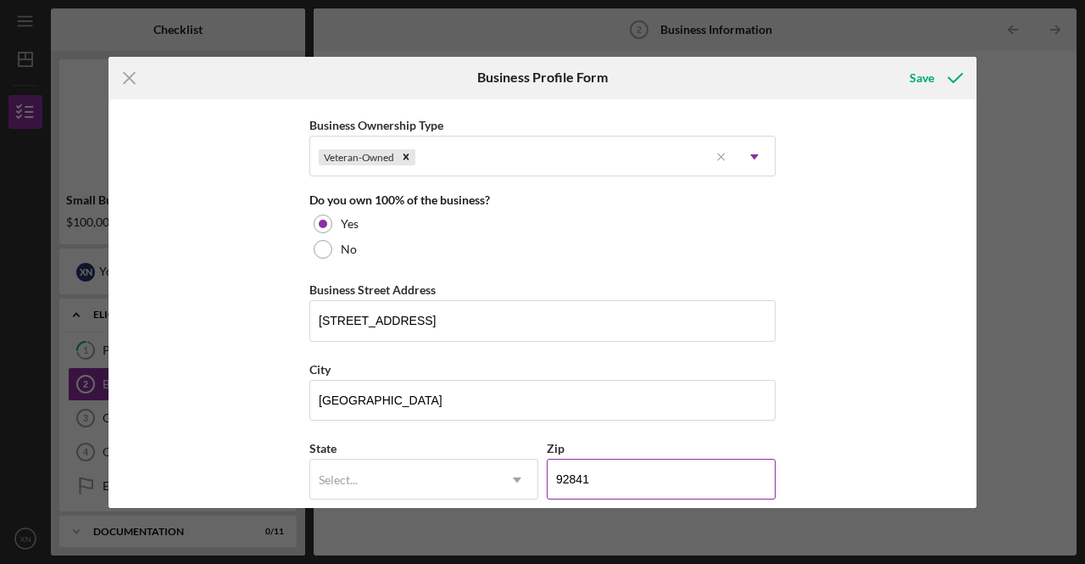
scroll to position [919, 0]
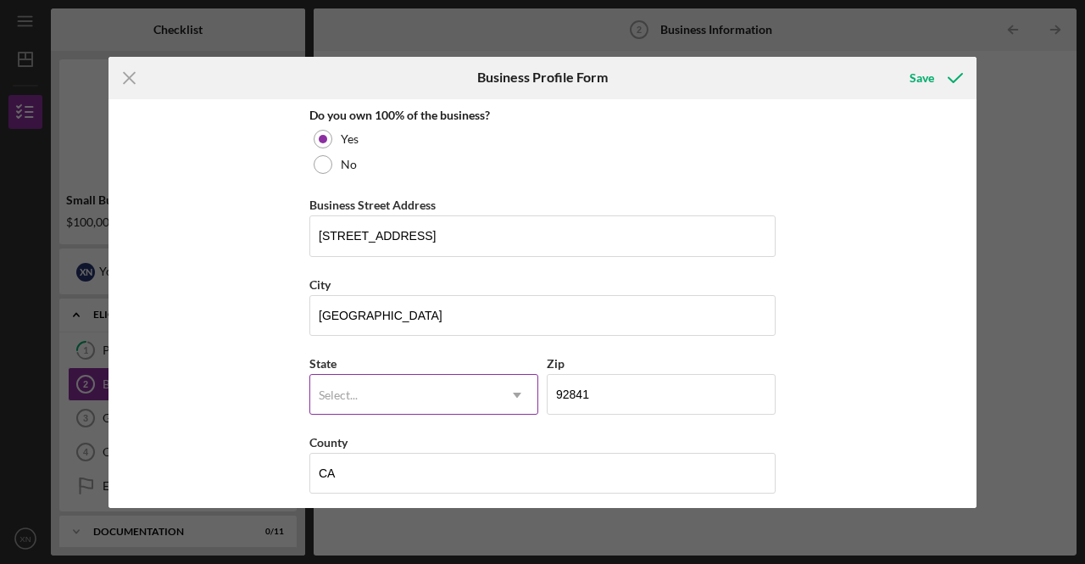
click at [460, 386] on div "Select..." at bounding box center [403, 394] width 186 height 39
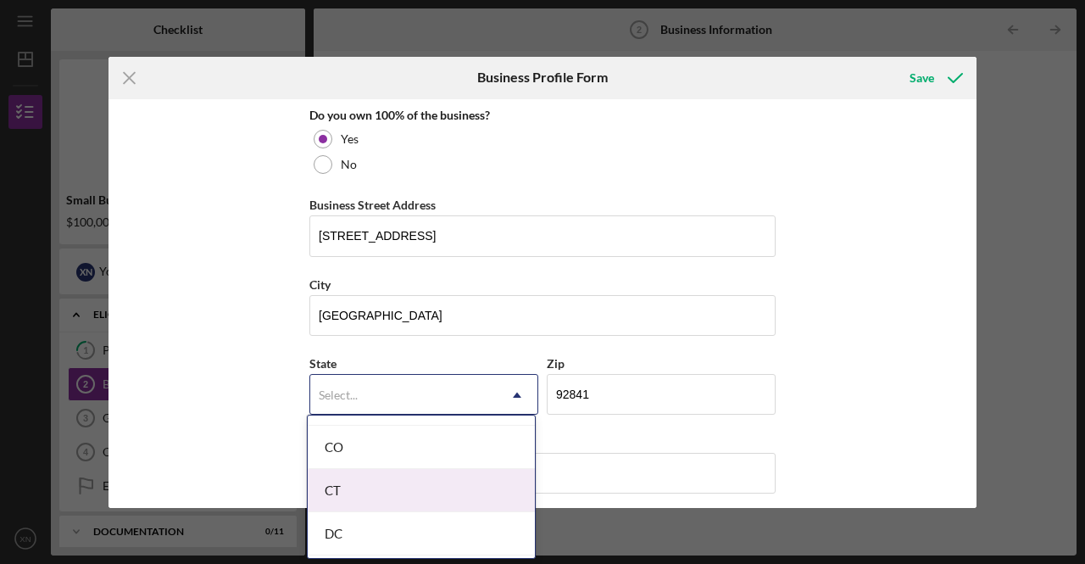
scroll to position [424, 0]
click at [369, 481] on div "CA" at bounding box center [421, 488] width 227 height 43
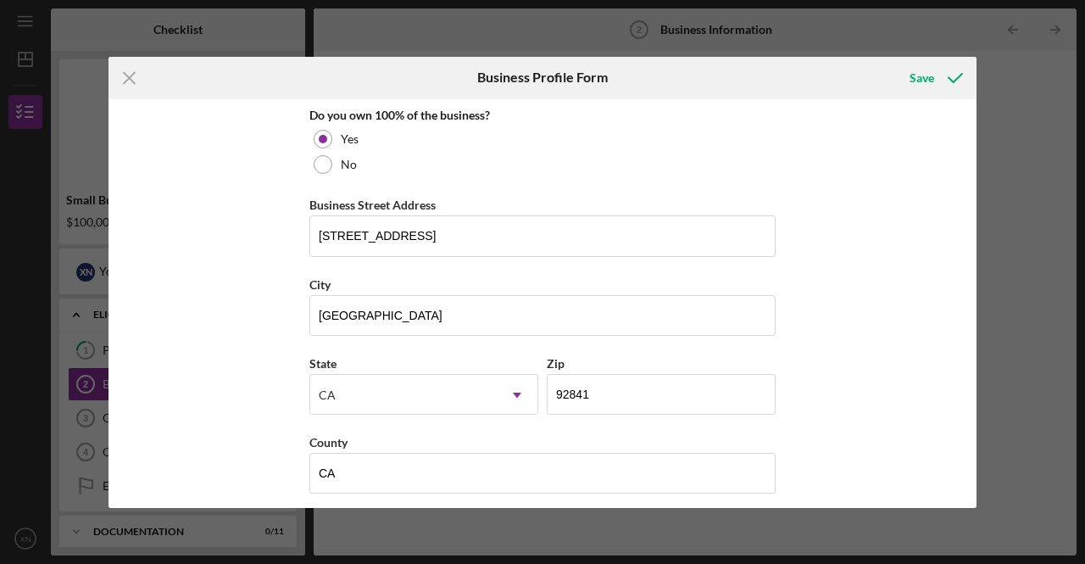
click at [266, 421] on div "Business Name New Win Staffing, LLC DBA Express Employment Professionals Busine…" at bounding box center [542, 303] width 868 height 408
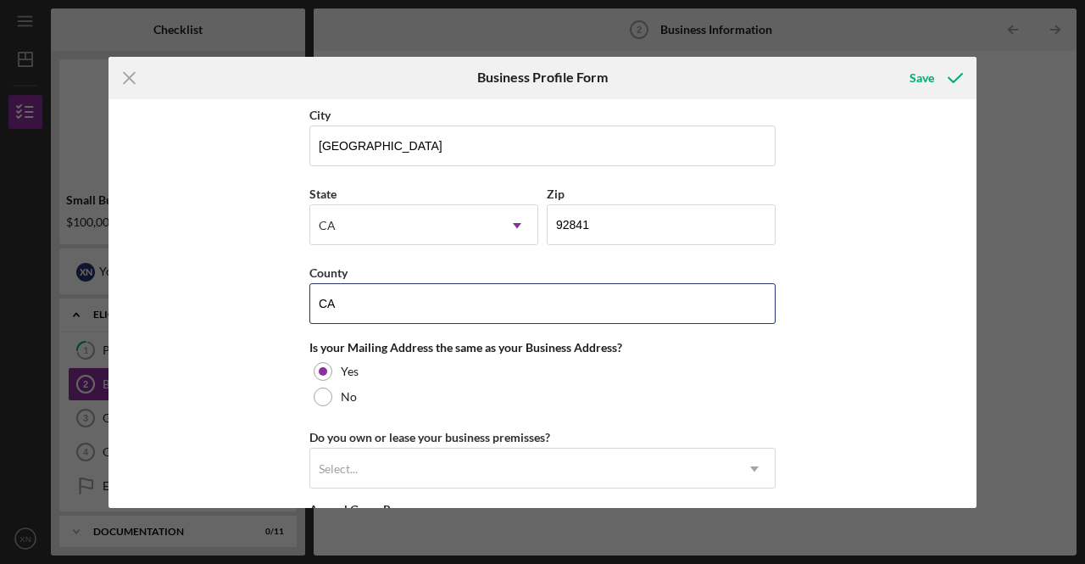
drag, startPoint x: 370, startPoint y: 292, endPoint x: 278, endPoint y: 293, distance: 92.4
click at [282, 293] on div "Business Name New Win Staffing, LLC DBA Express Employment Professionals Busine…" at bounding box center [542, 303] width 868 height 408
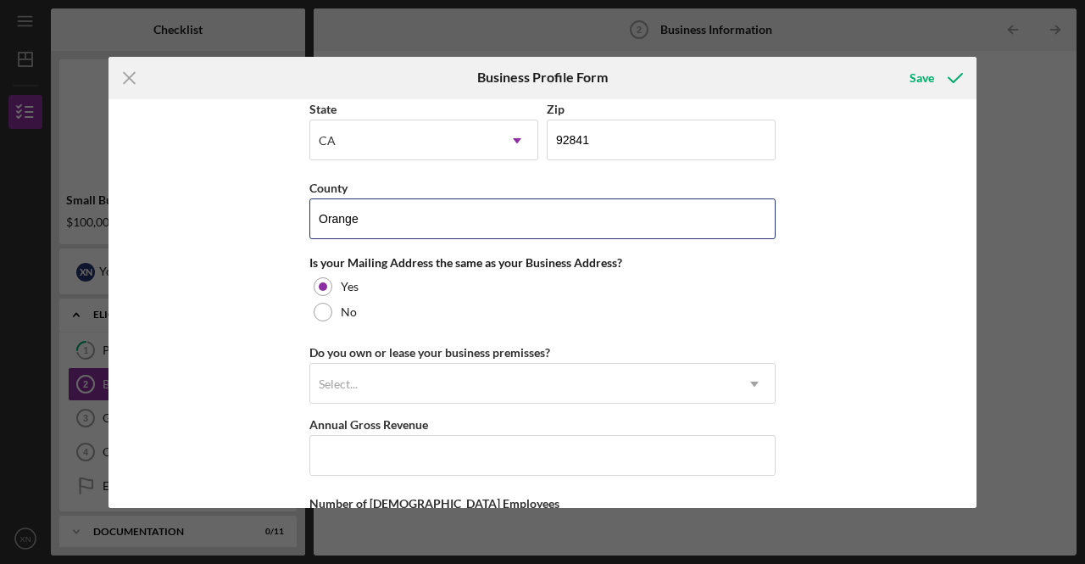
scroll to position [1258, 0]
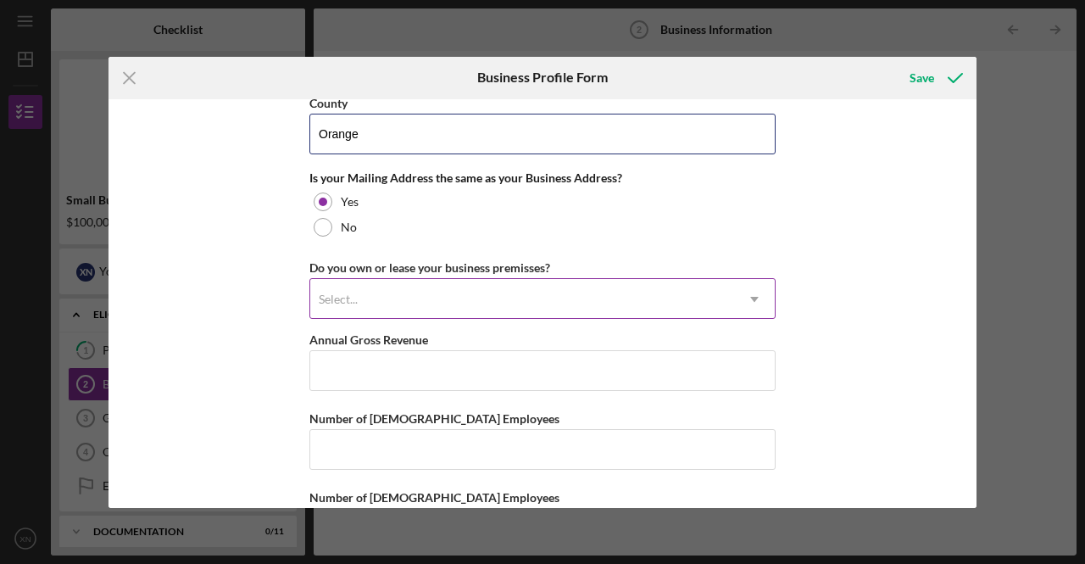
type input "Orange"
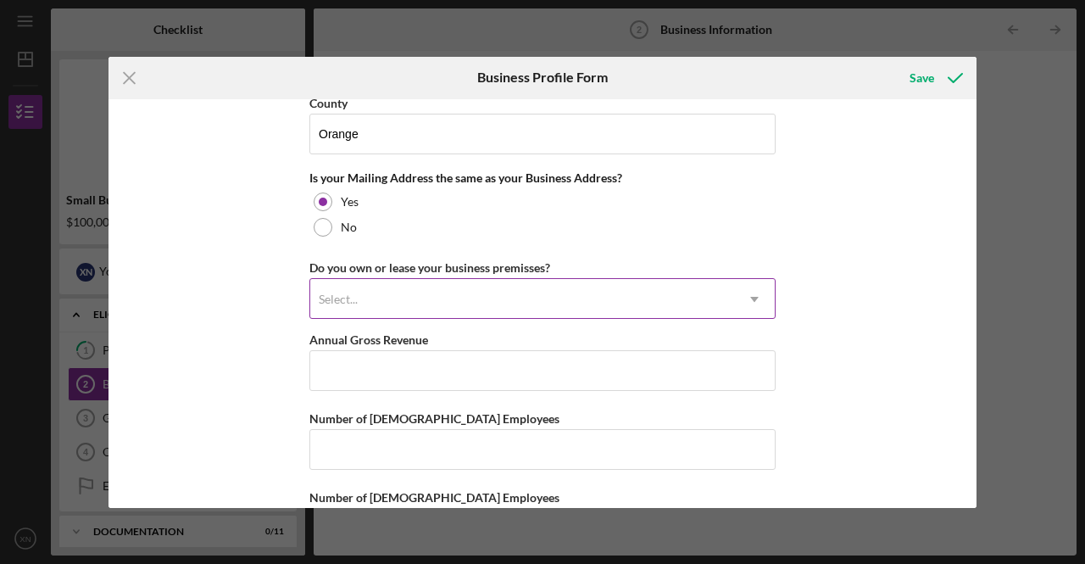
click at [528, 292] on div "Select..." at bounding box center [522, 299] width 424 height 39
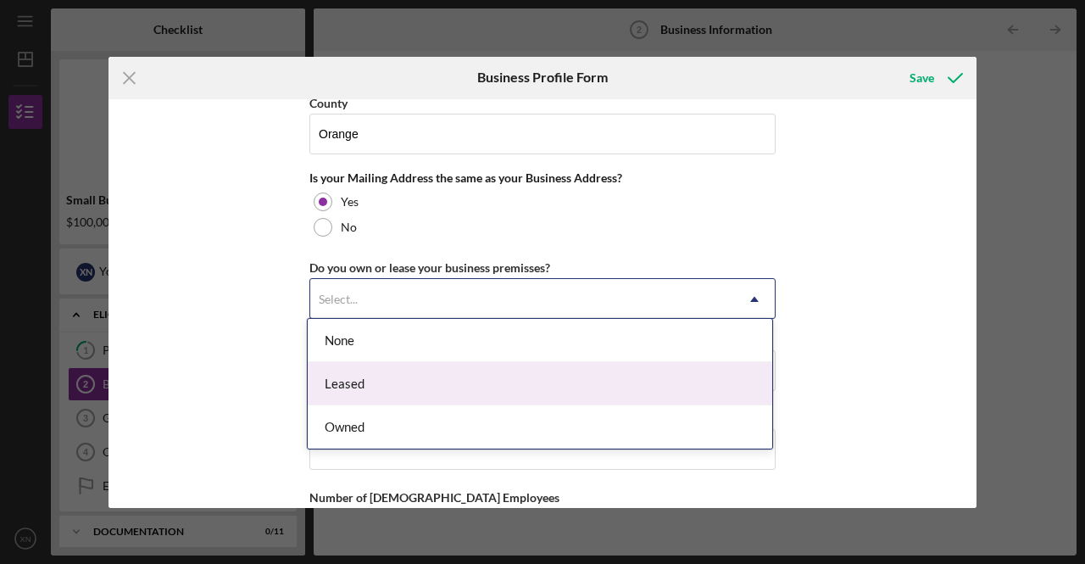
click at [447, 384] on div "Leased" at bounding box center [540, 383] width 464 height 43
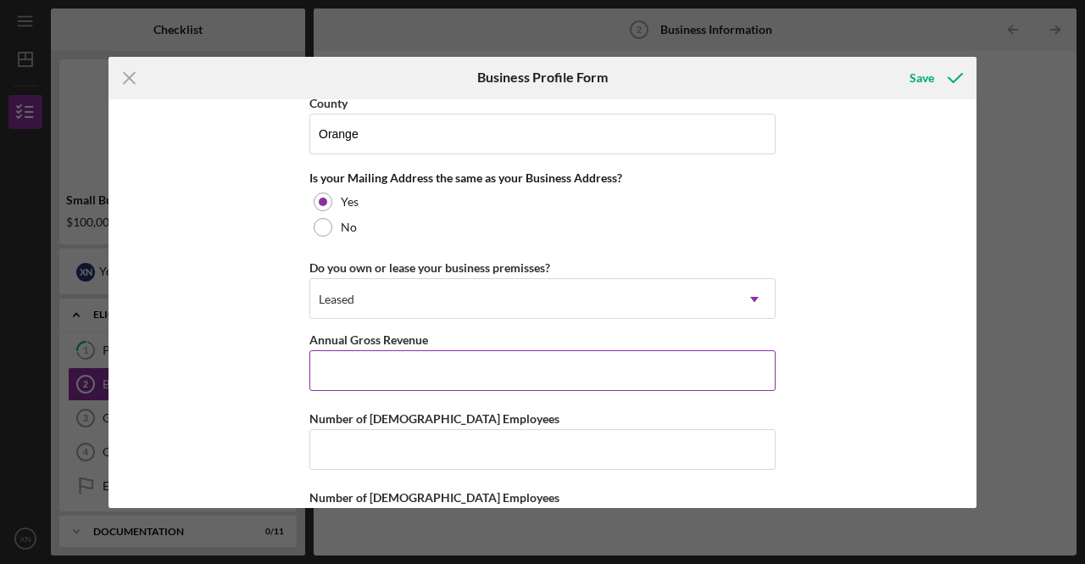
click at [586, 364] on input "Annual Gross Revenue" at bounding box center [542, 370] width 466 height 41
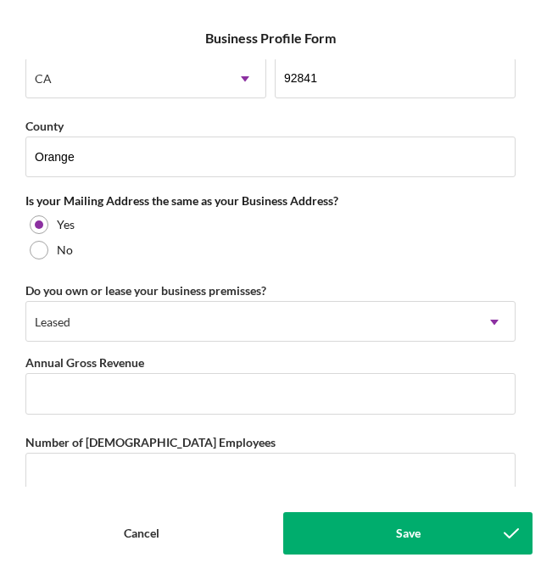
scroll to position [1271, 0]
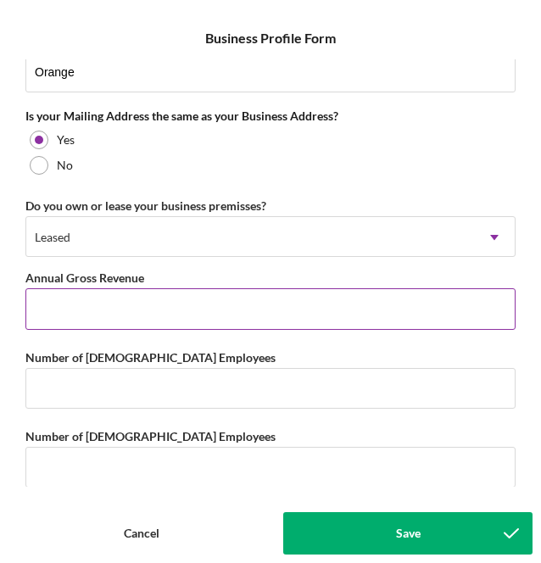
click at [107, 301] on input "Annual Gross Revenue" at bounding box center [270, 308] width 490 height 41
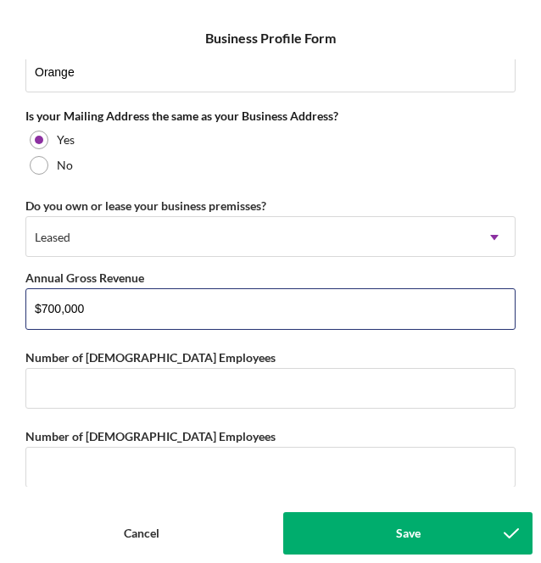
type input "$700,000"
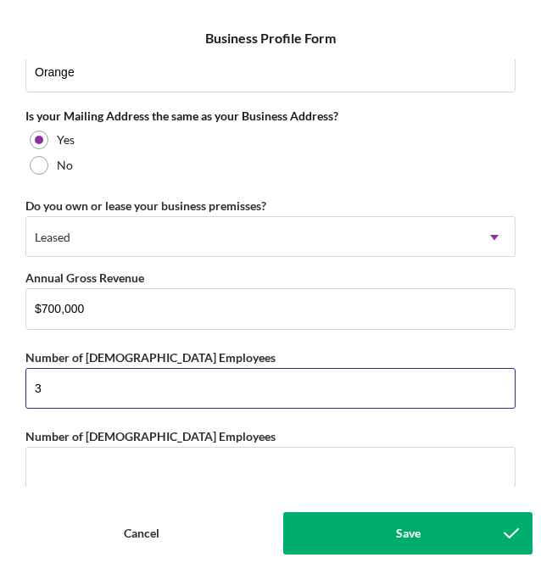
type input "3"
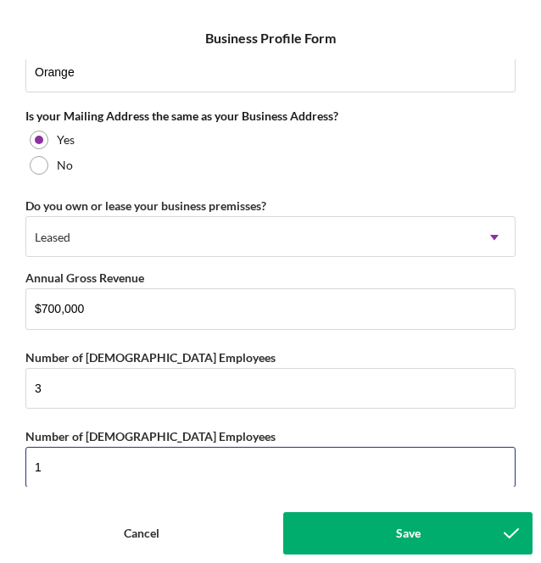
type input "1"
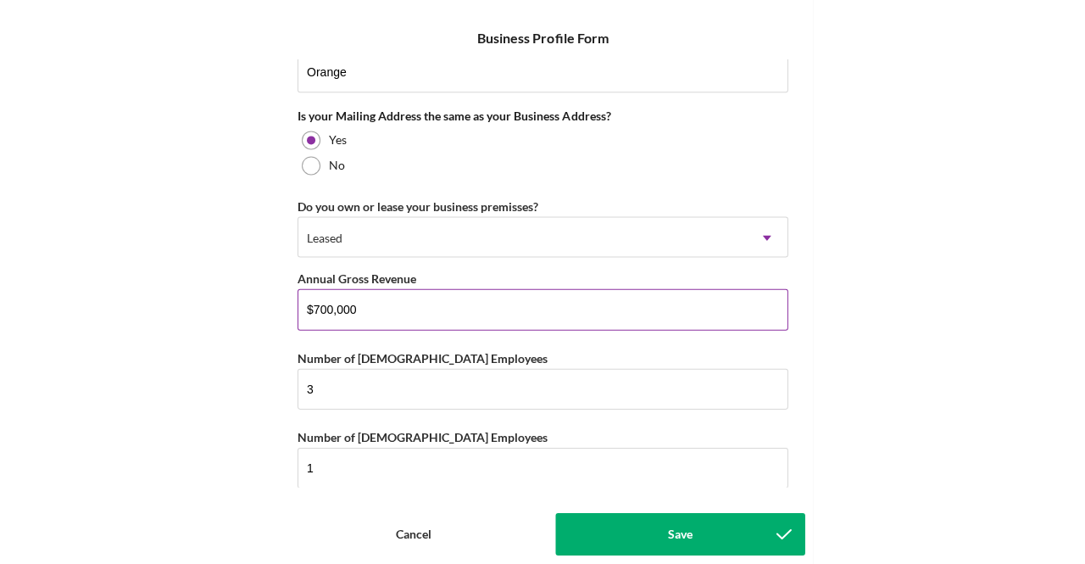
scroll to position [1297, 0]
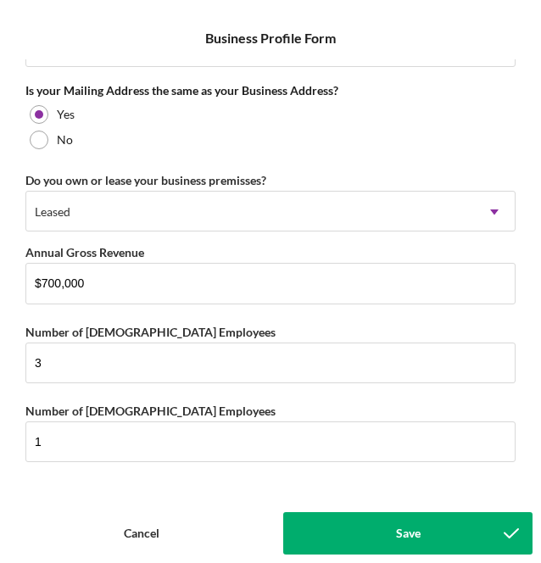
click at [378, 525] on button "Save" at bounding box center [407, 533] width 249 height 42
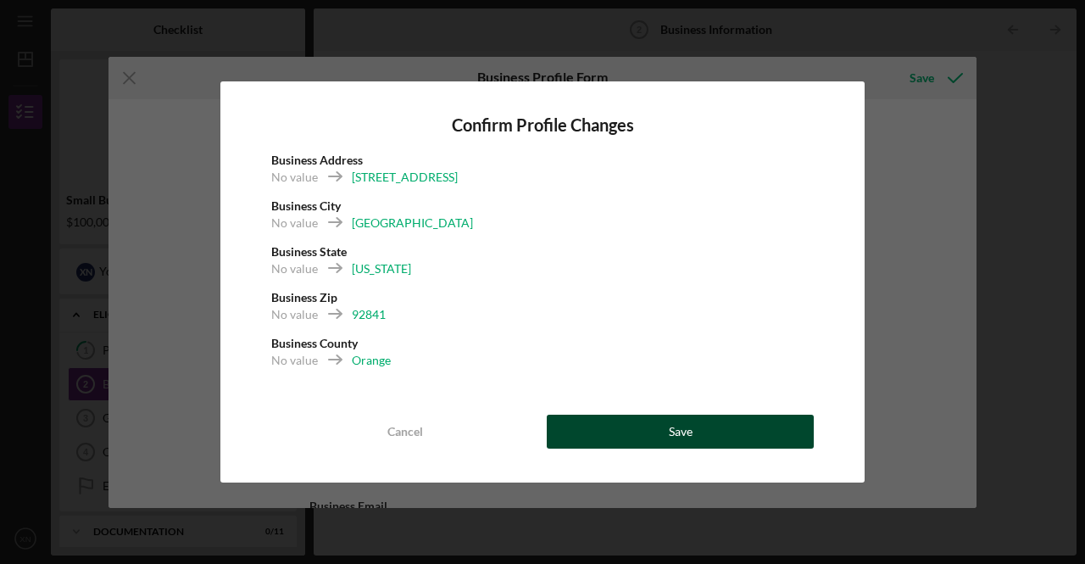
click at [668, 436] on button "Save" at bounding box center [680, 431] width 267 height 34
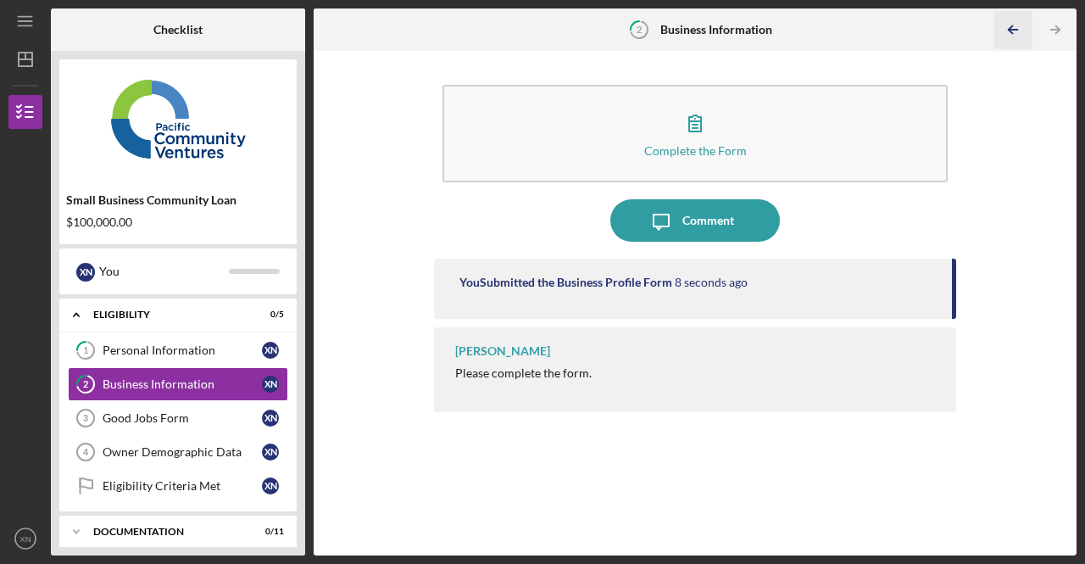
click at [1012, 34] on polyline "button" at bounding box center [1010, 30] width 4 height 8
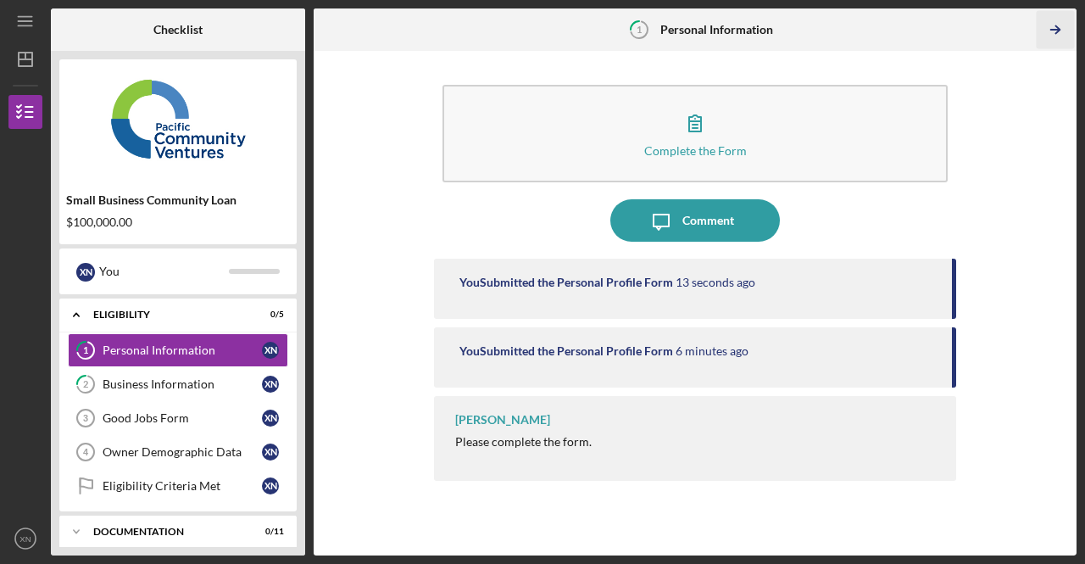
click at [1050, 31] on icon "Icon/Table Pagination Arrow" at bounding box center [1055, 30] width 38 height 38
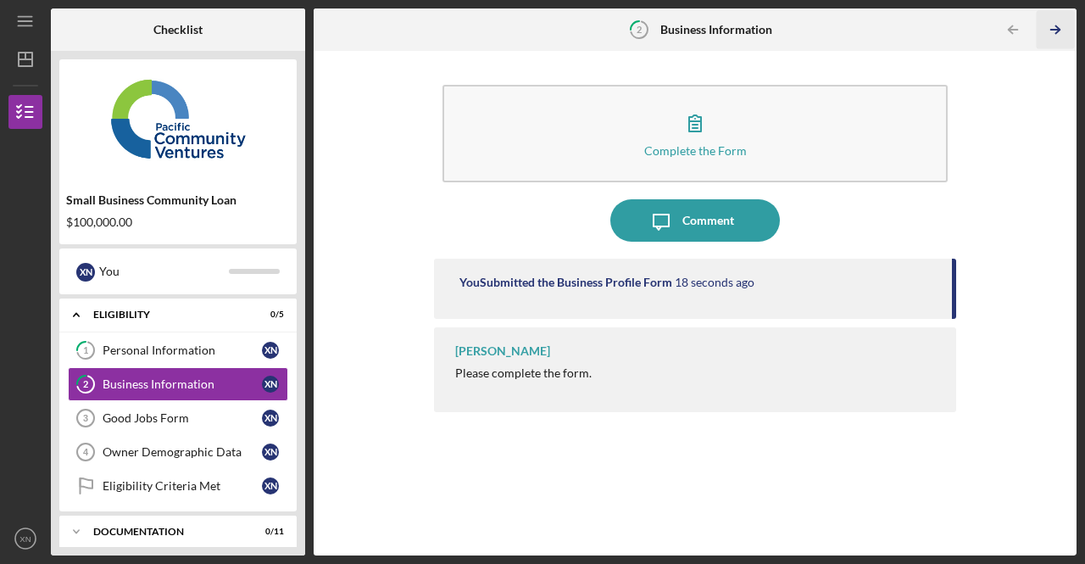
click at [1057, 25] on icon "Icon/Table Pagination Arrow" at bounding box center [1055, 30] width 38 height 38
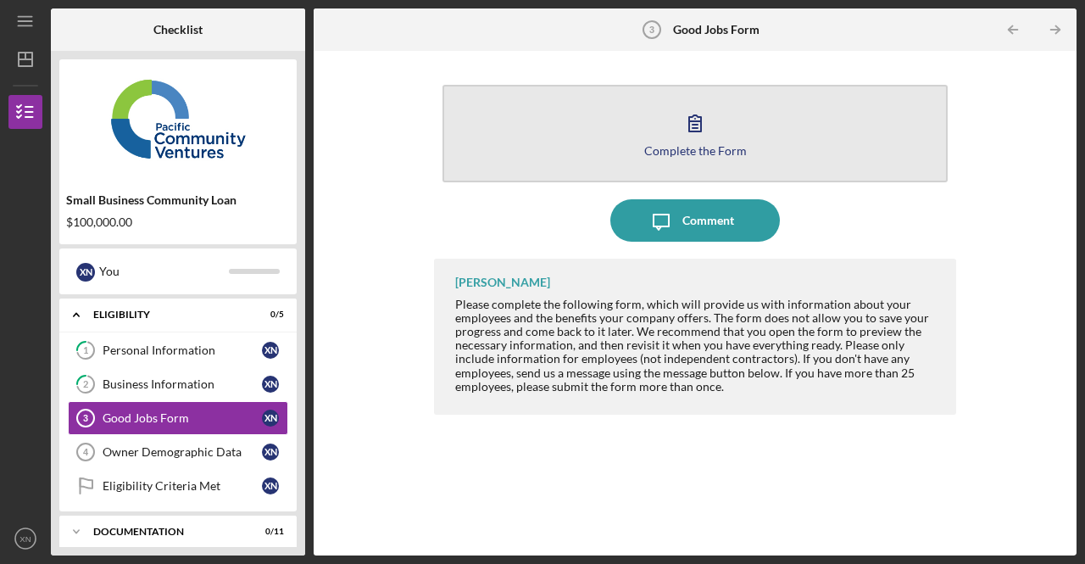
click at [727, 116] on button "Complete the Form Form" at bounding box center [694, 133] width 505 height 97
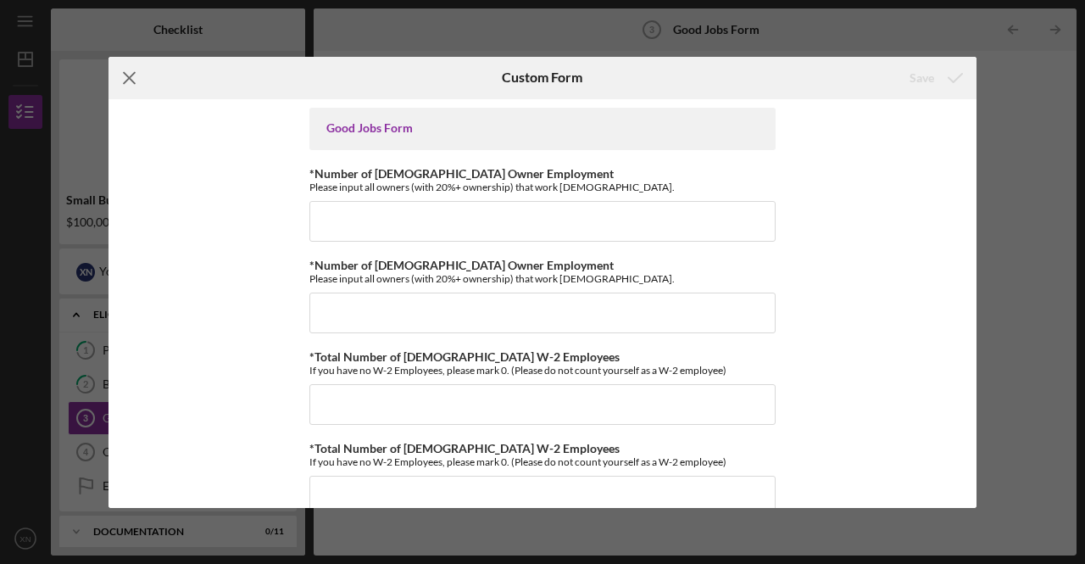
click at [137, 73] on icon "Icon/Menu Close" at bounding box center [129, 78] width 42 height 42
